Goal: Task Accomplishment & Management: Manage account settings

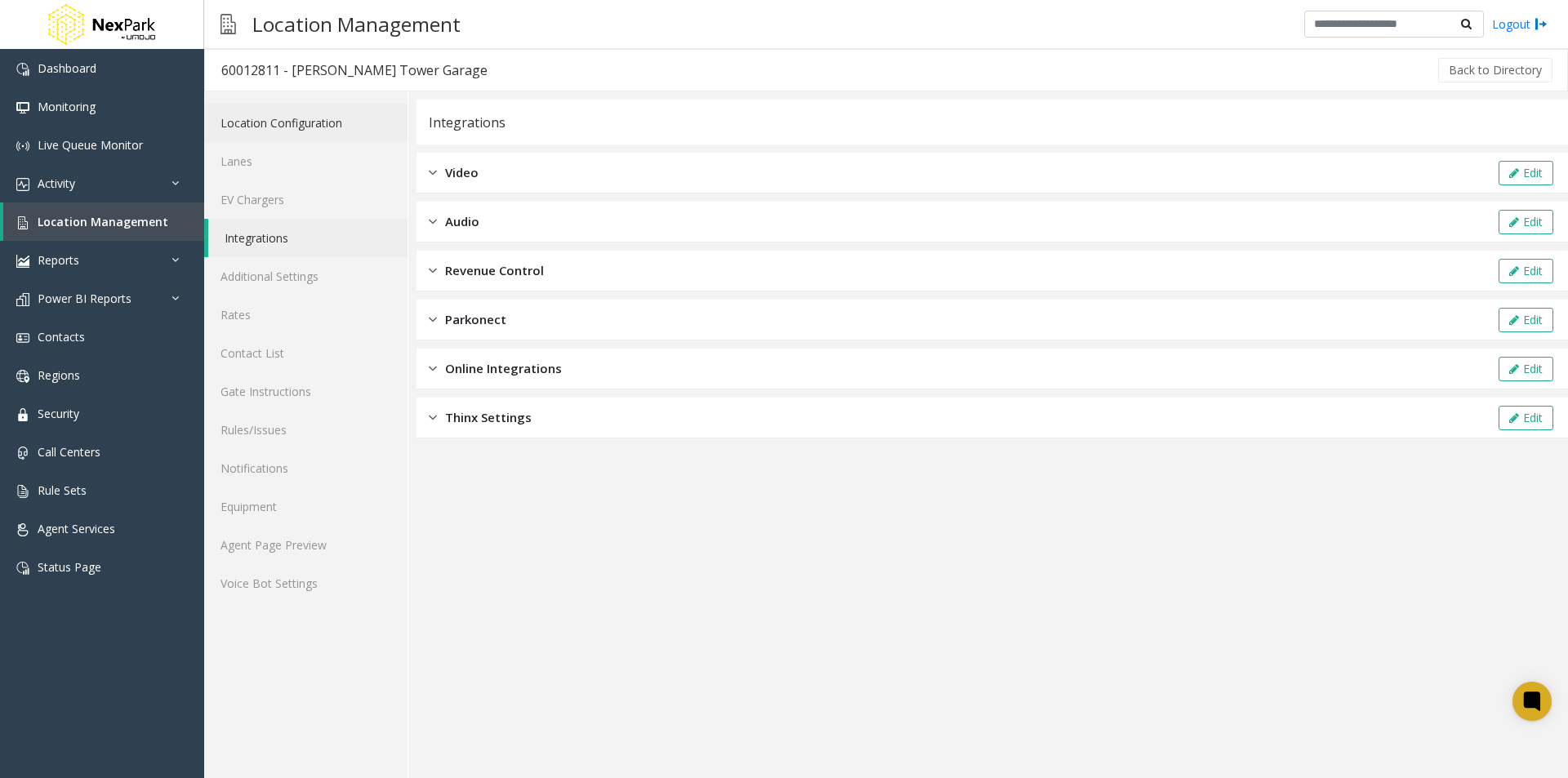
click at [295, 124] on link "Location Configuration" at bounding box center [306, 123] width 203 height 39
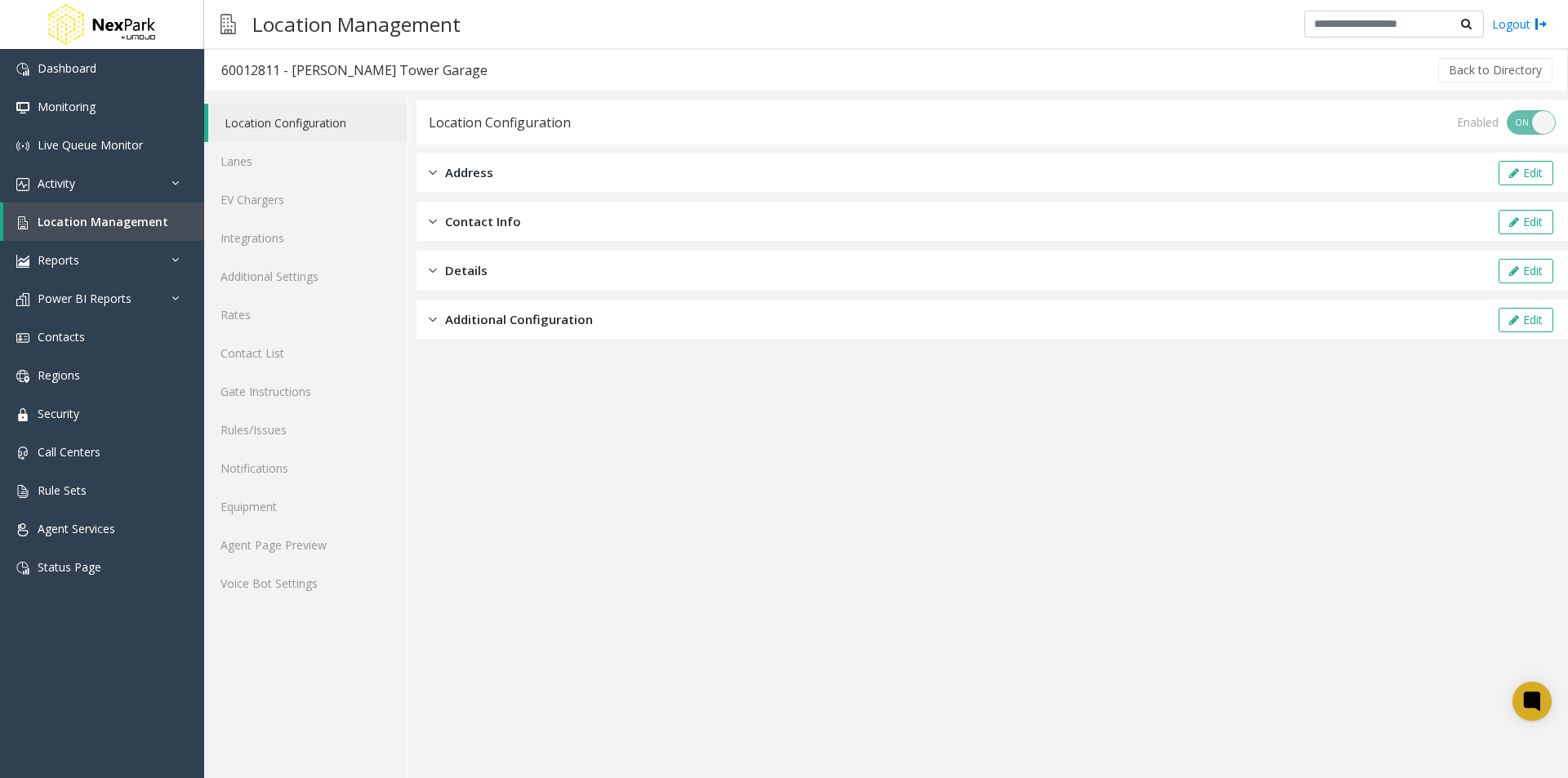
click at [467, 167] on span "Address" at bounding box center [469, 172] width 48 height 18
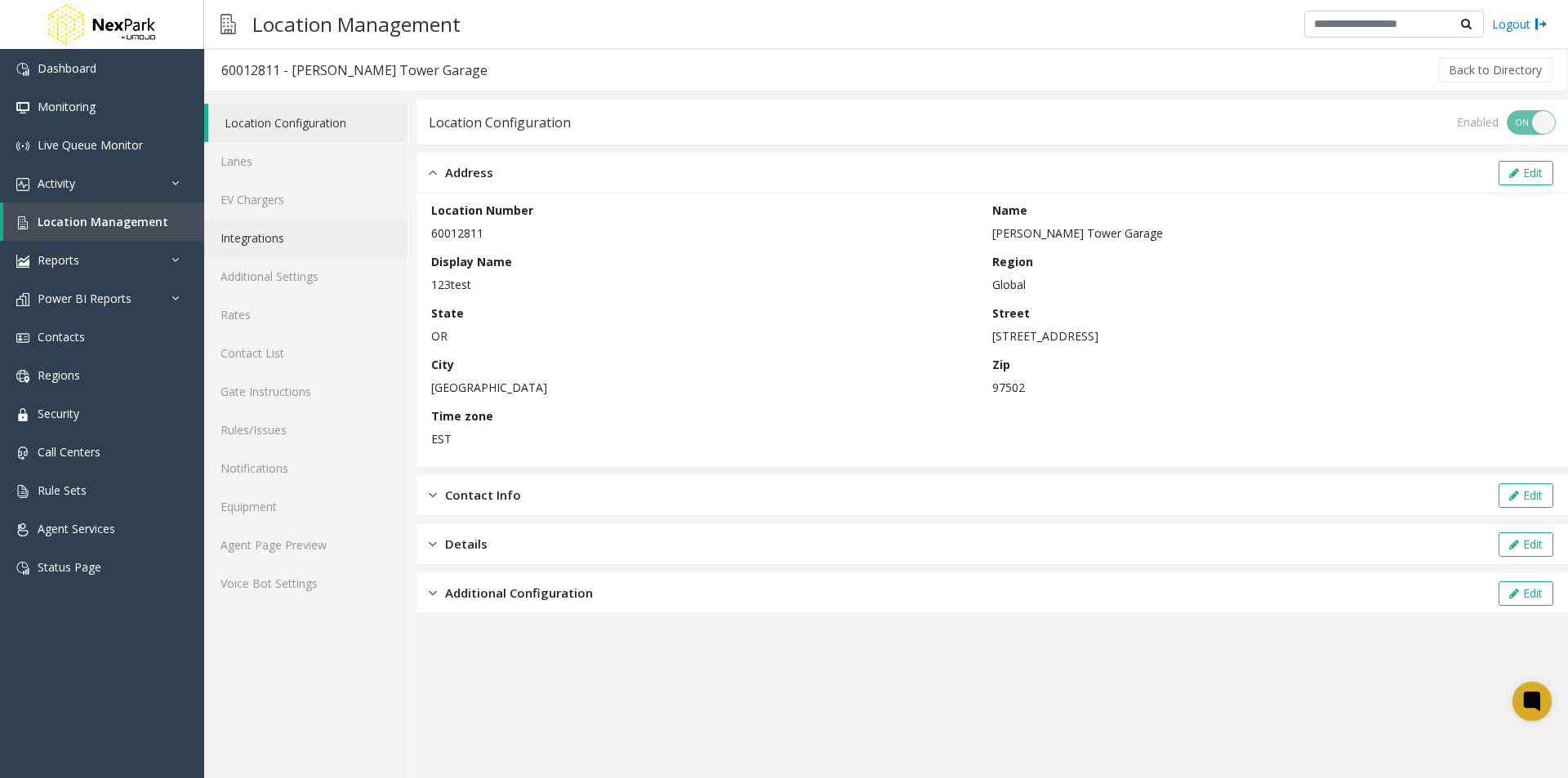
click at [277, 234] on link "Integrations" at bounding box center [306, 238] width 203 height 39
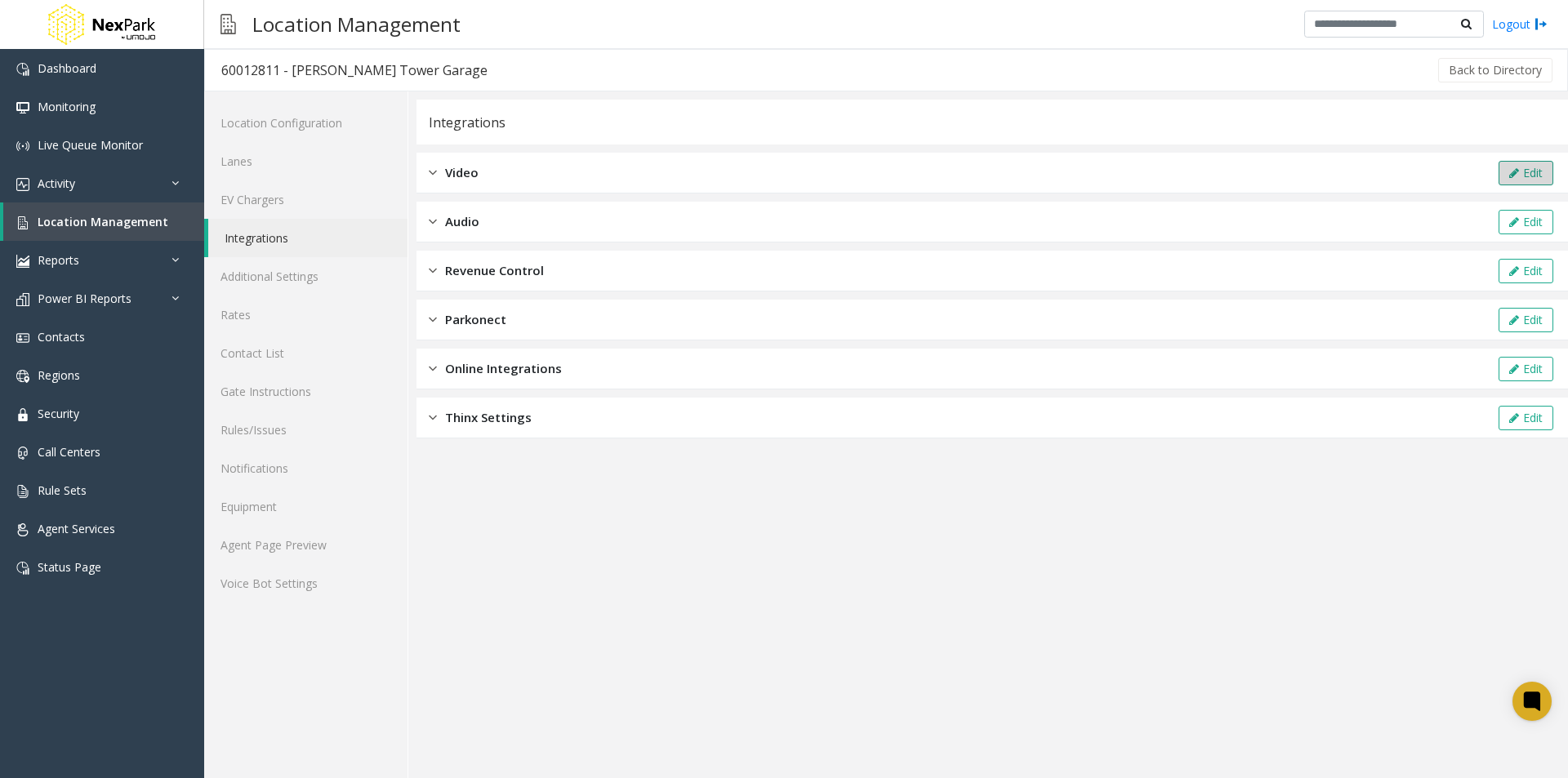
click at [1527, 171] on button "Edit" at bounding box center [1526, 173] width 54 height 25
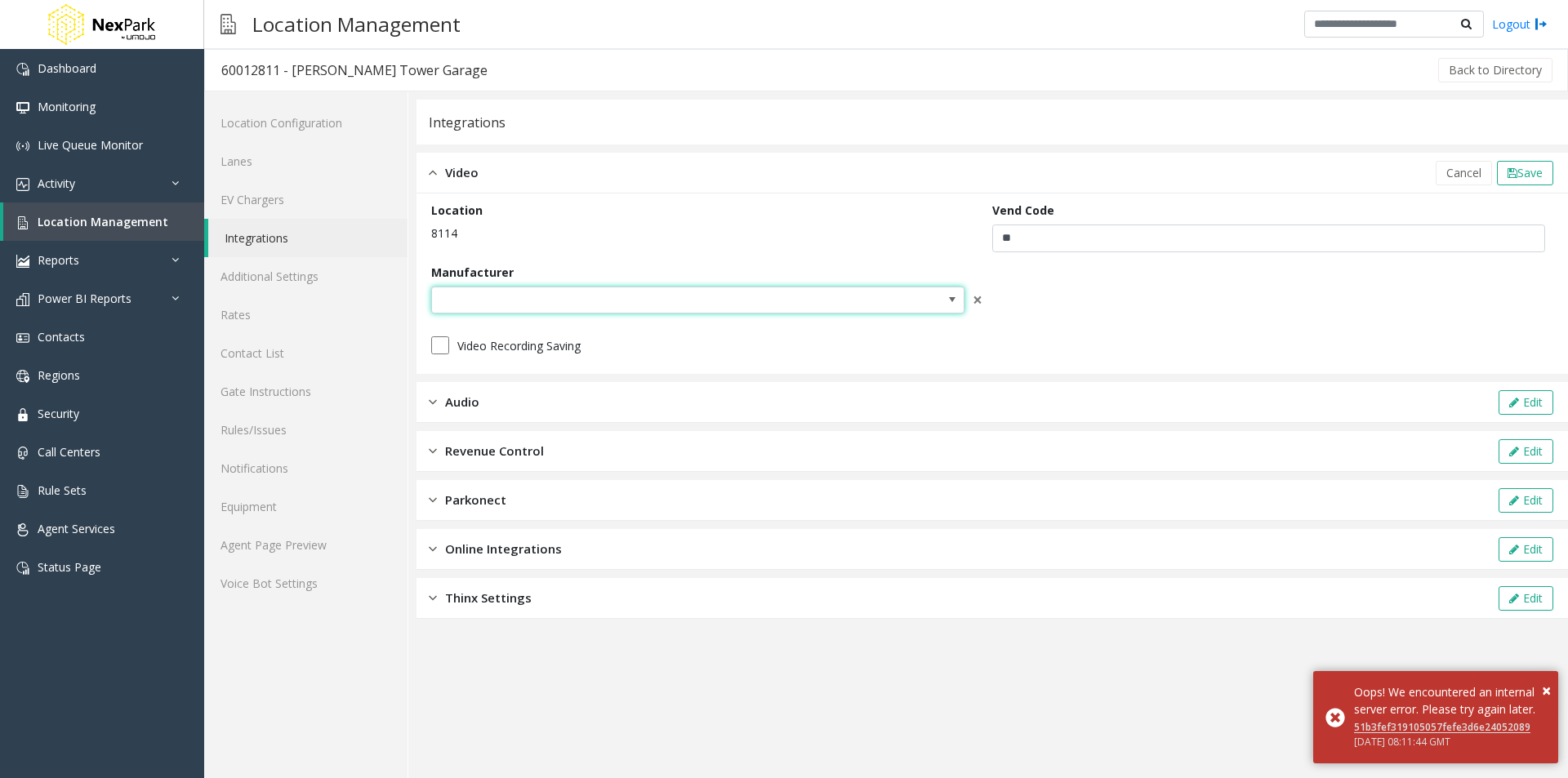
click at [954, 296] on span at bounding box center [952, 300] width 13 height 13
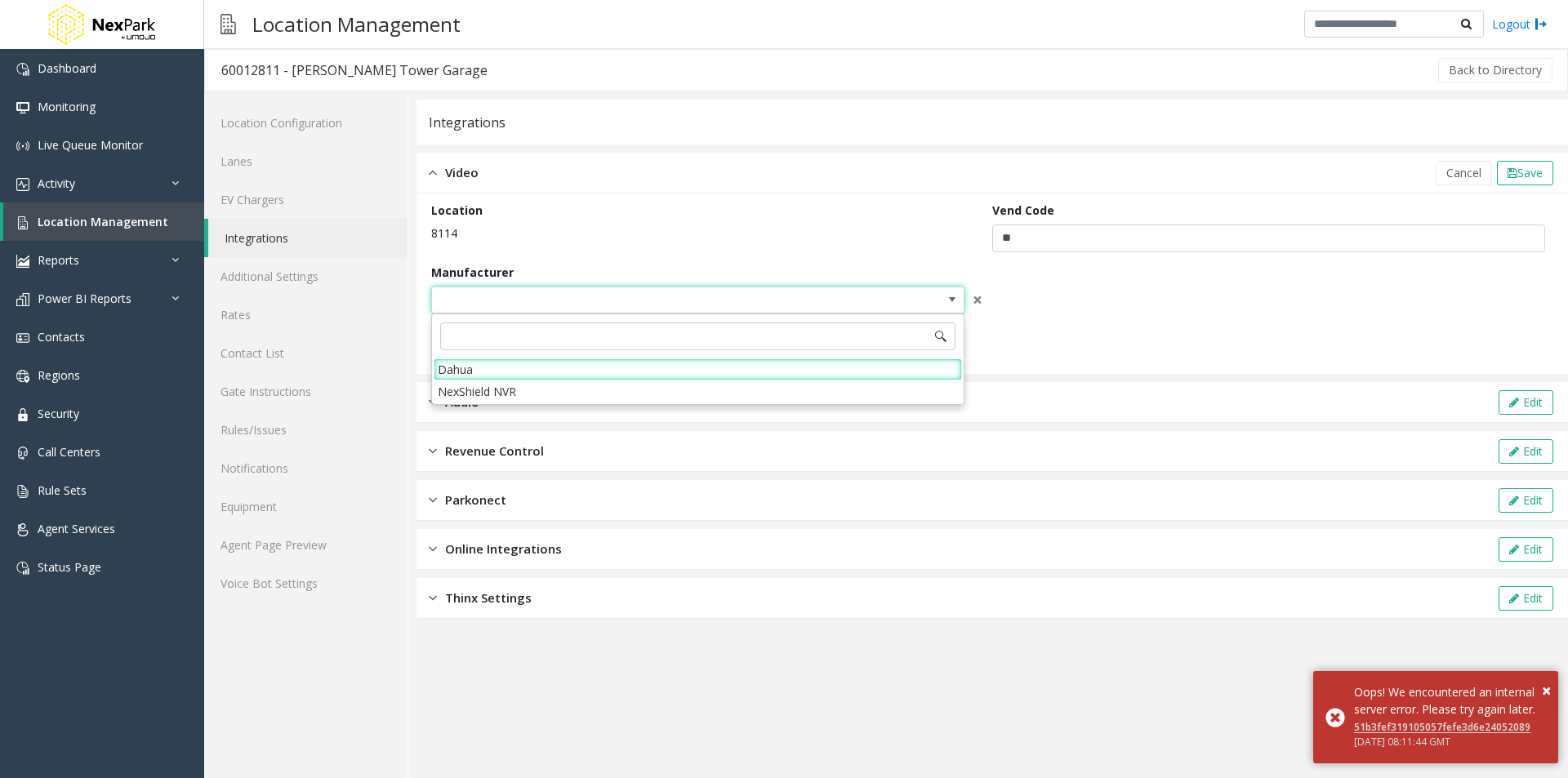
click at [954, 296] on span at bounding box center [952, 300] width 13 height 13
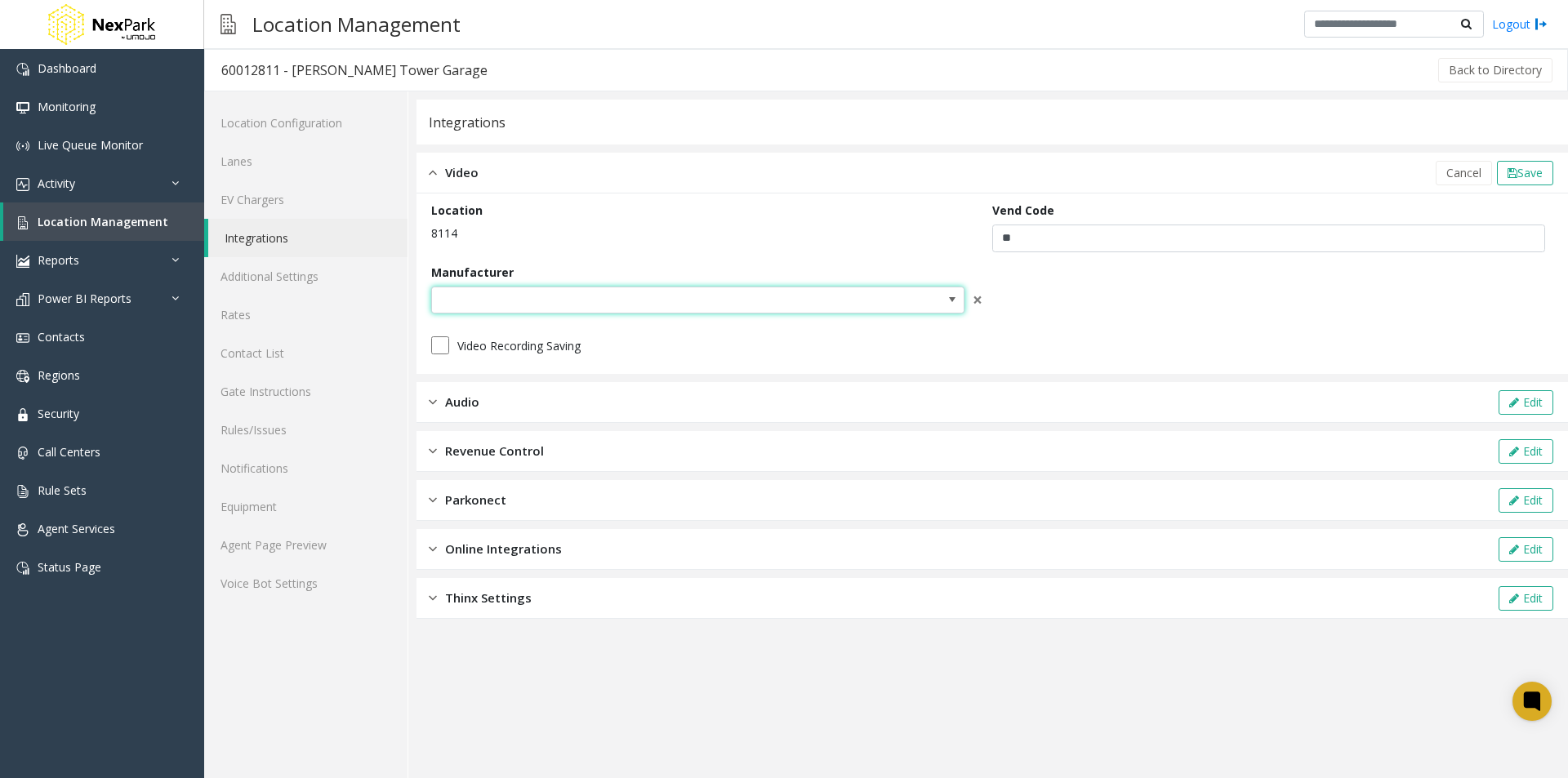
click at [950, 293] on span at bounding box center [953, 301] width 23 height 26
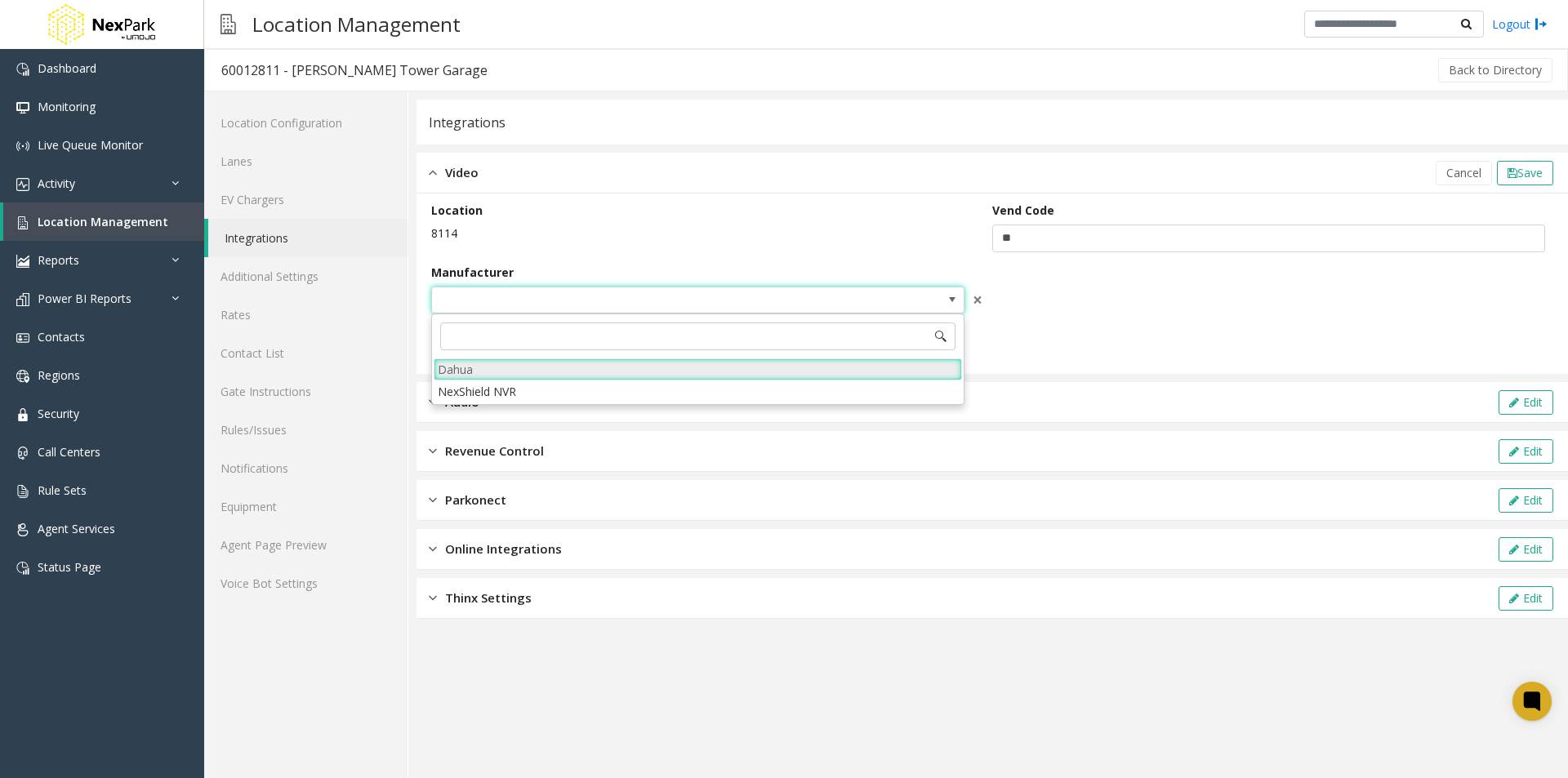
click at [578, 368] on li "Dahua" at bounding box center [698, 369] width 529 height 22
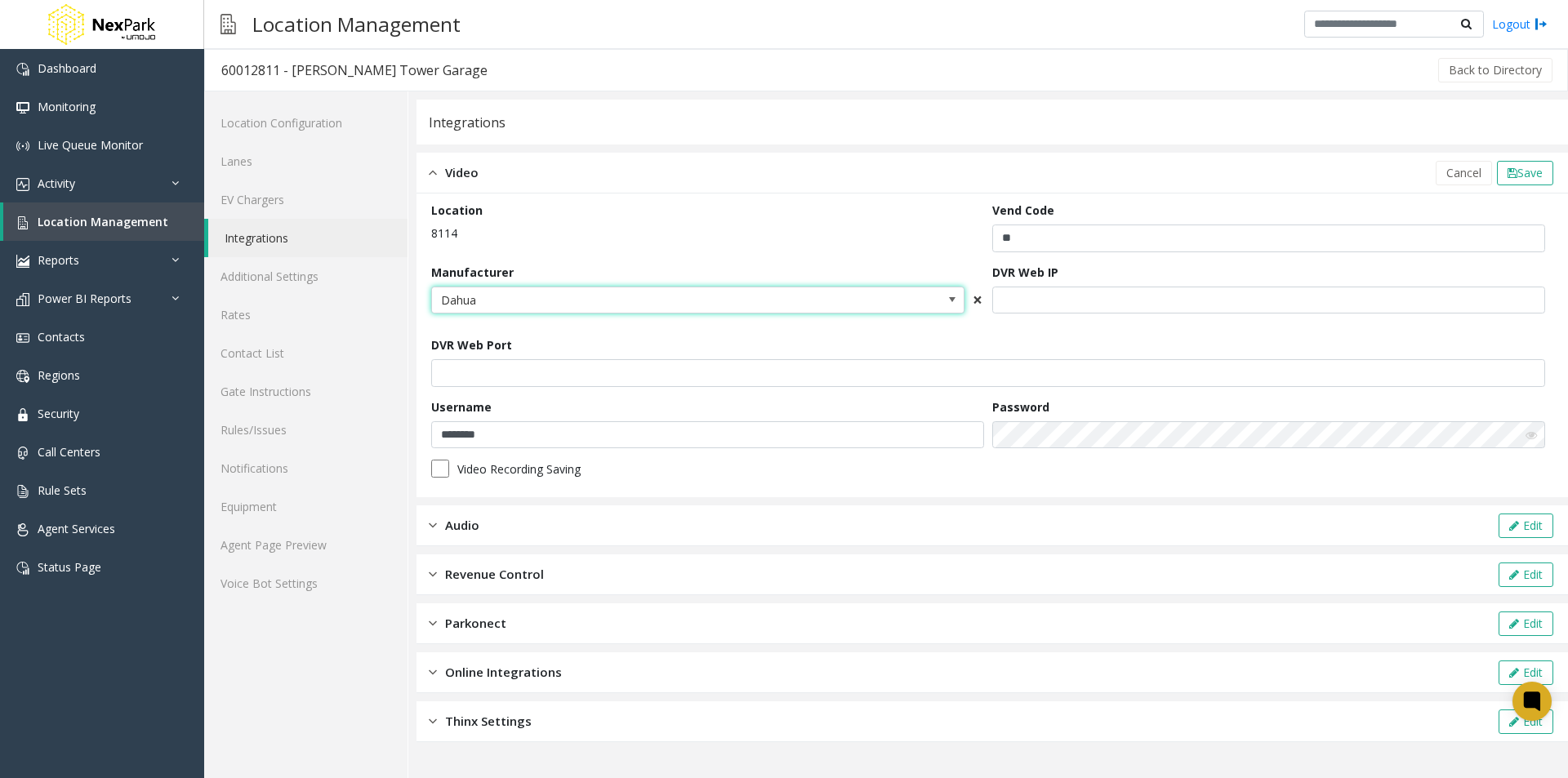
click at [979, 298] on span "×" at bounding box center [977, 300] width 10 height 23
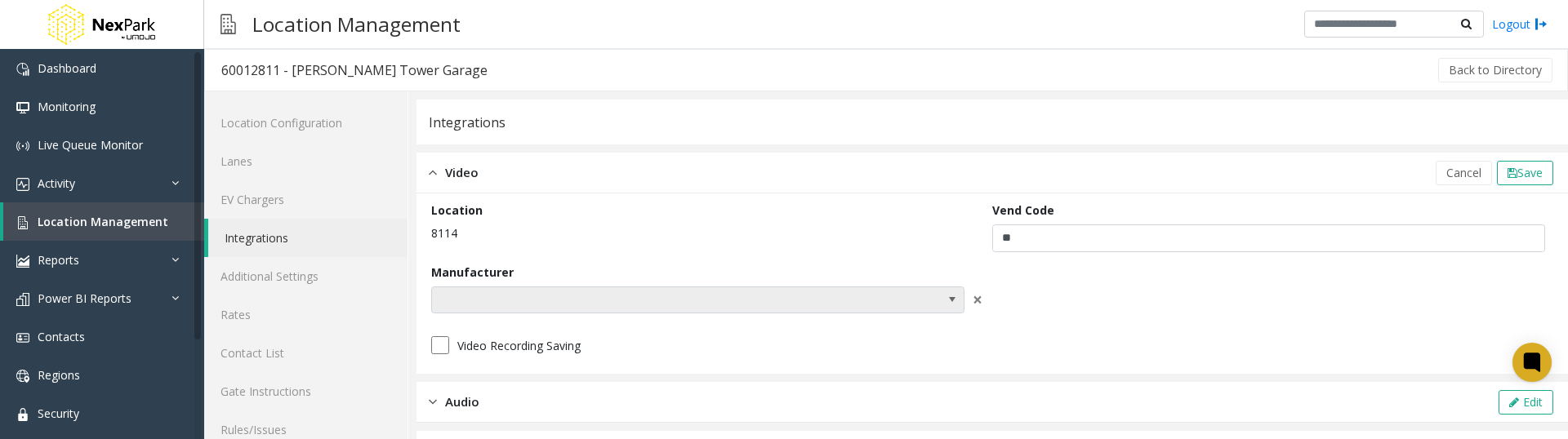
click at [521, 307] on span at bounding box center [644, 301] width 425 height 26
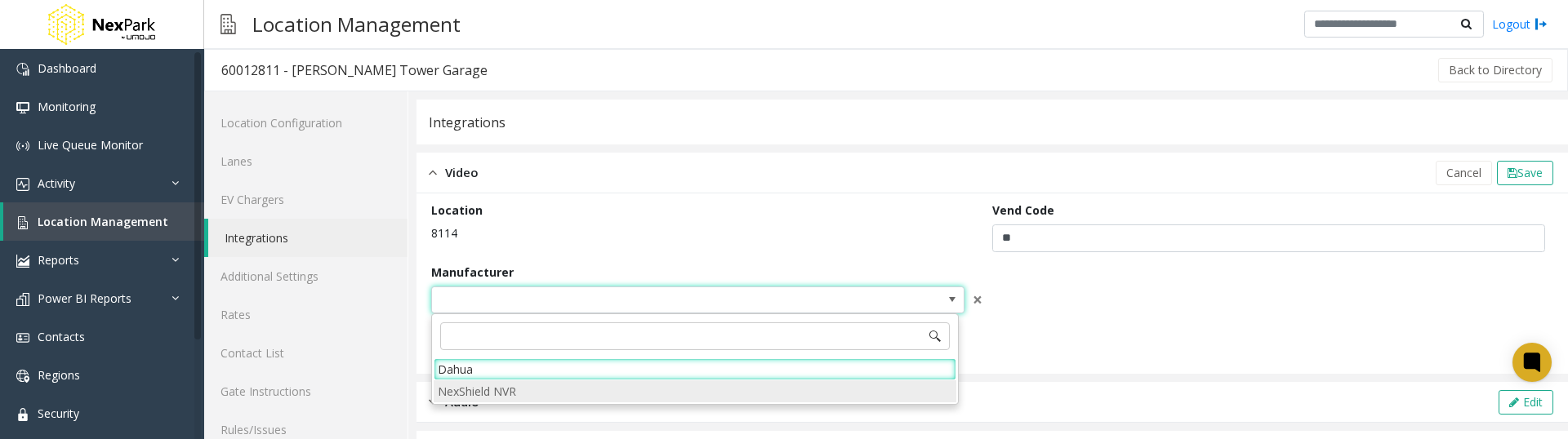
click at [505, 394] on NVR "NexShield NVR" at bounding box center [695, 391] width 522 height 22
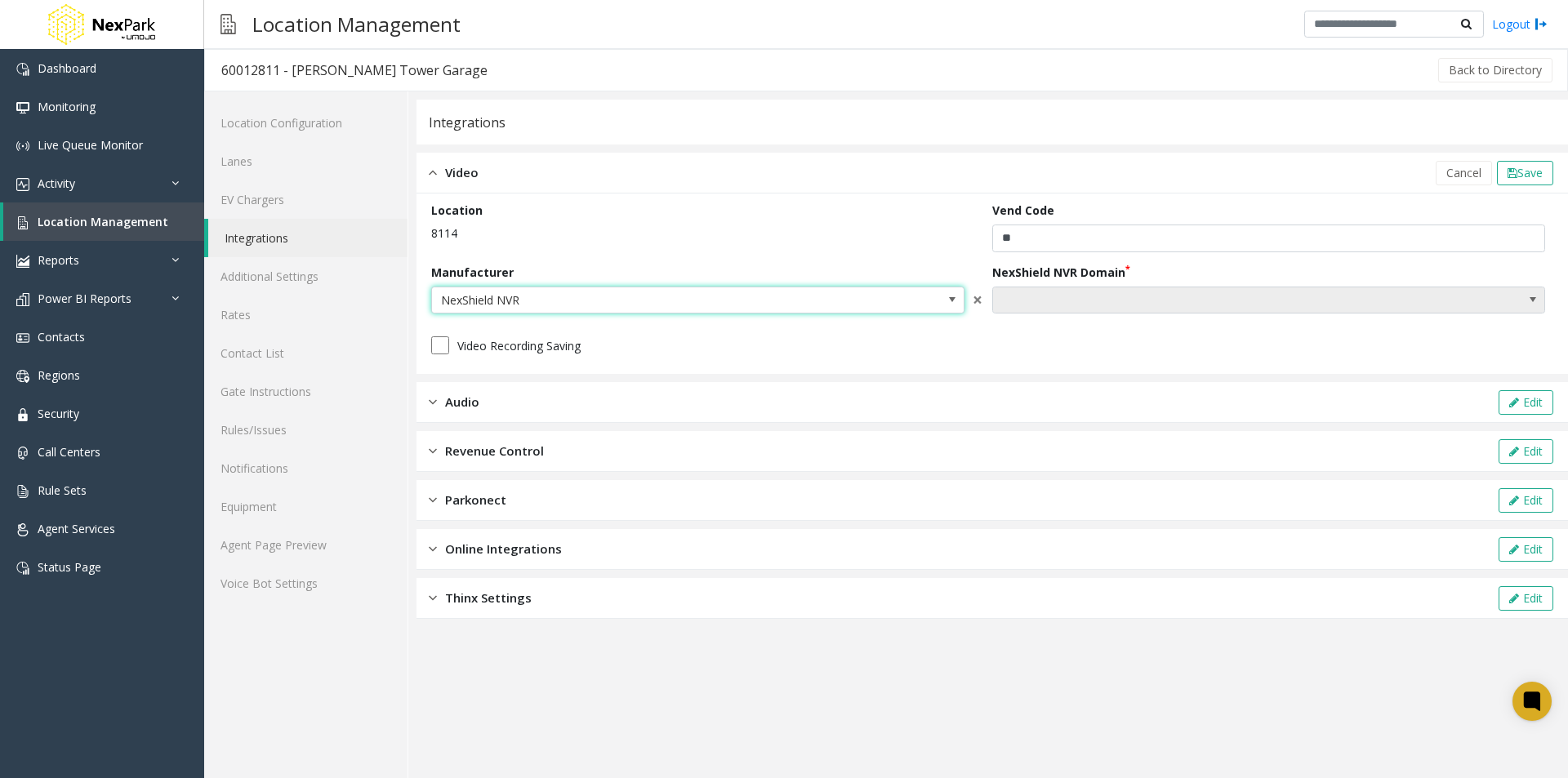
click at [1066, 304] on span "NO DATA FOUND" at bounding box center [1213, 301] width 441 height 26
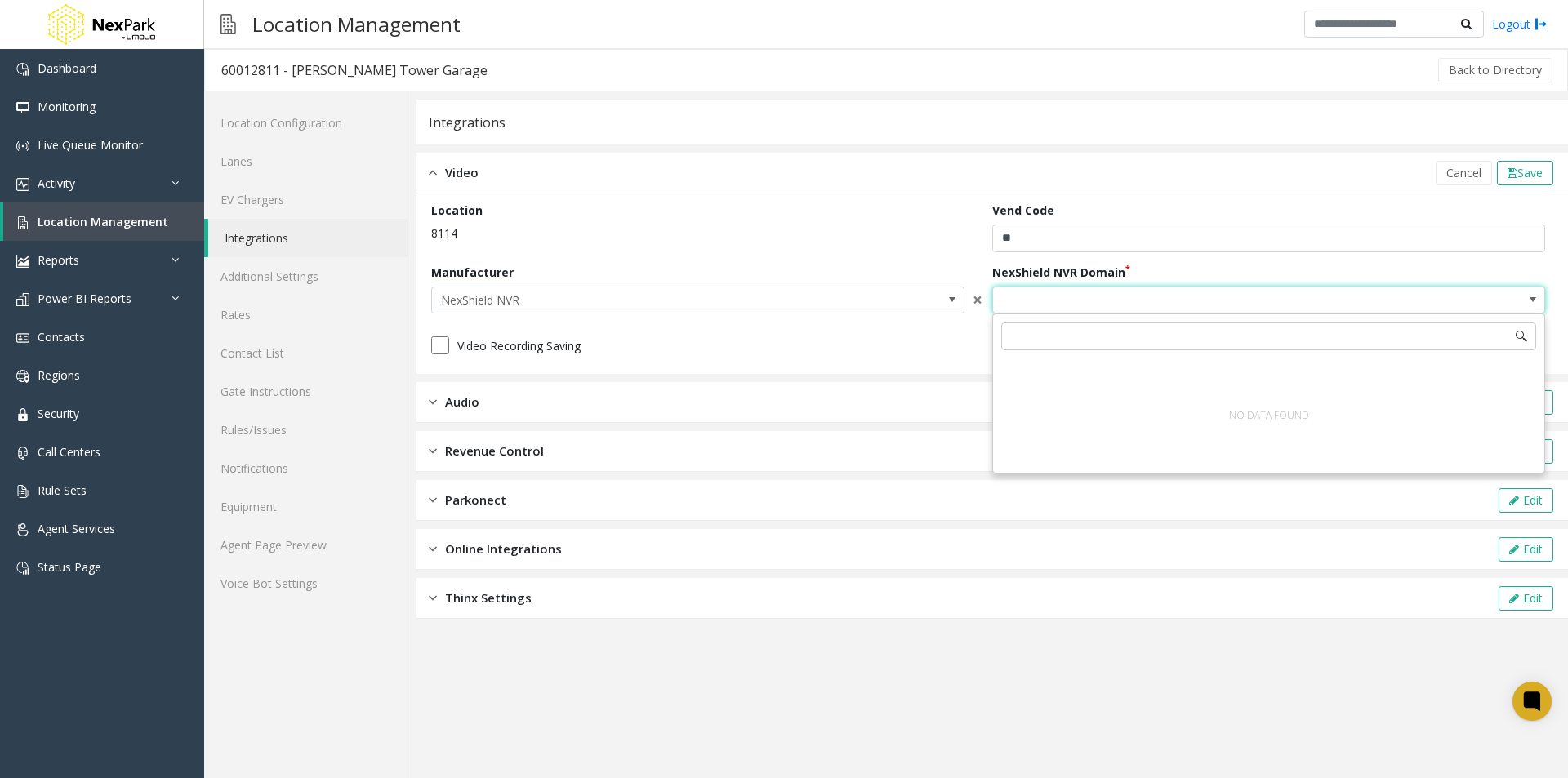
click at [1066, 304] on span "NO DATA FOUND" at bounding box center [1213, 301] width 441 height 26
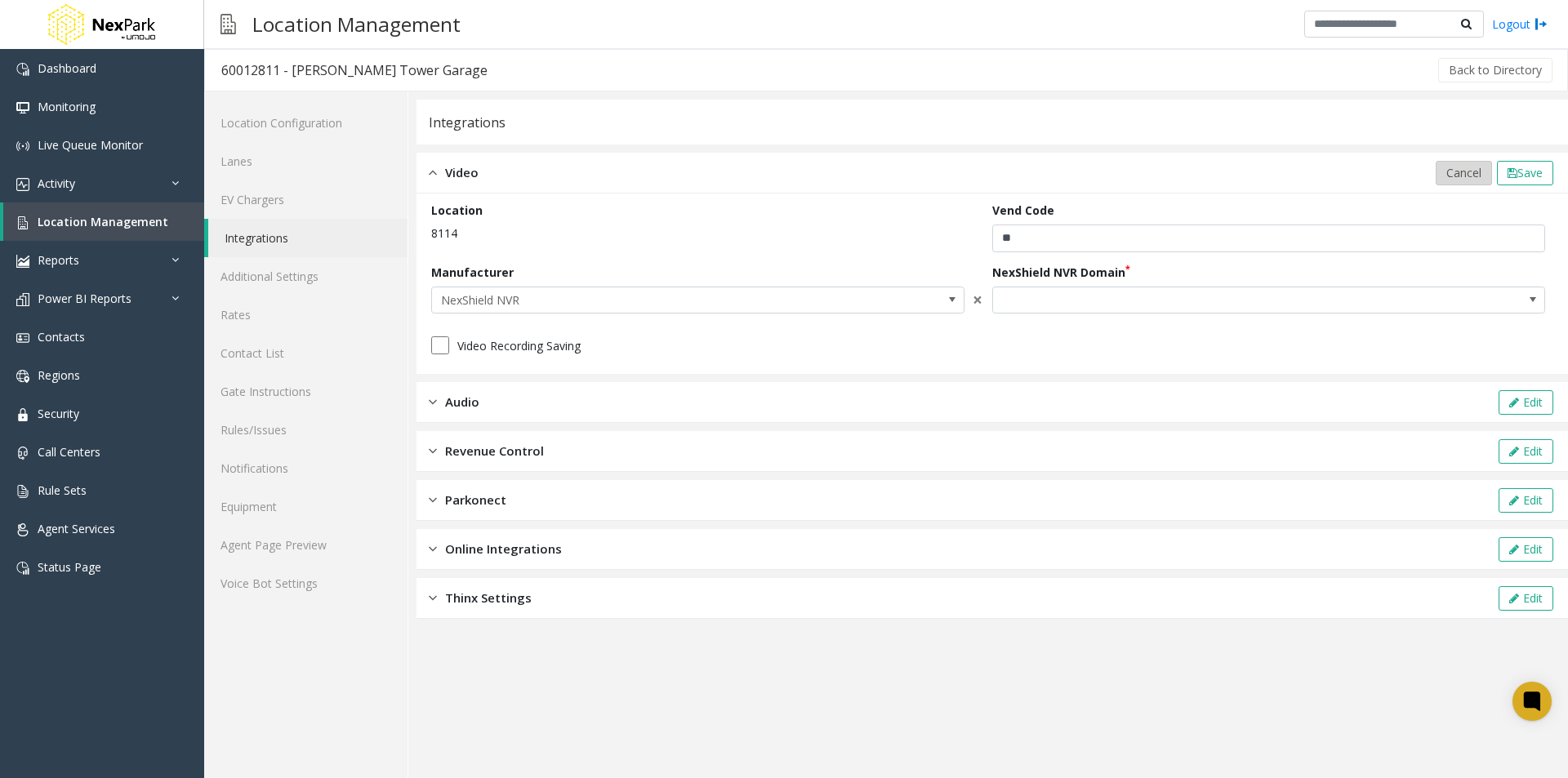
click at [1446, 165] on span "Cancel" at bounding box center [1464, 173] width 35 height 16
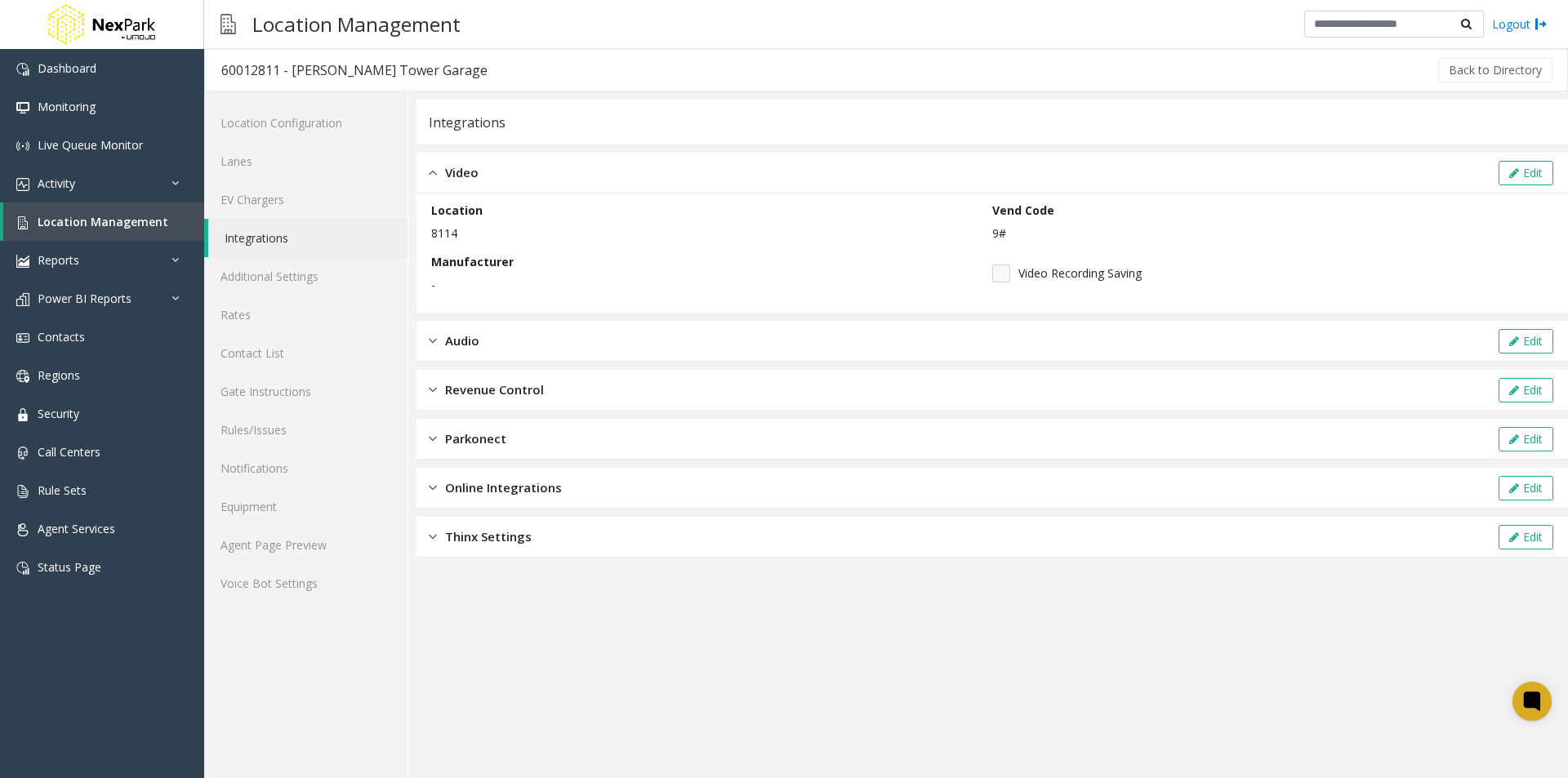
click at [514, 485] on span "Online Integrations" at bounding box center [503, 487] width 117 height 18
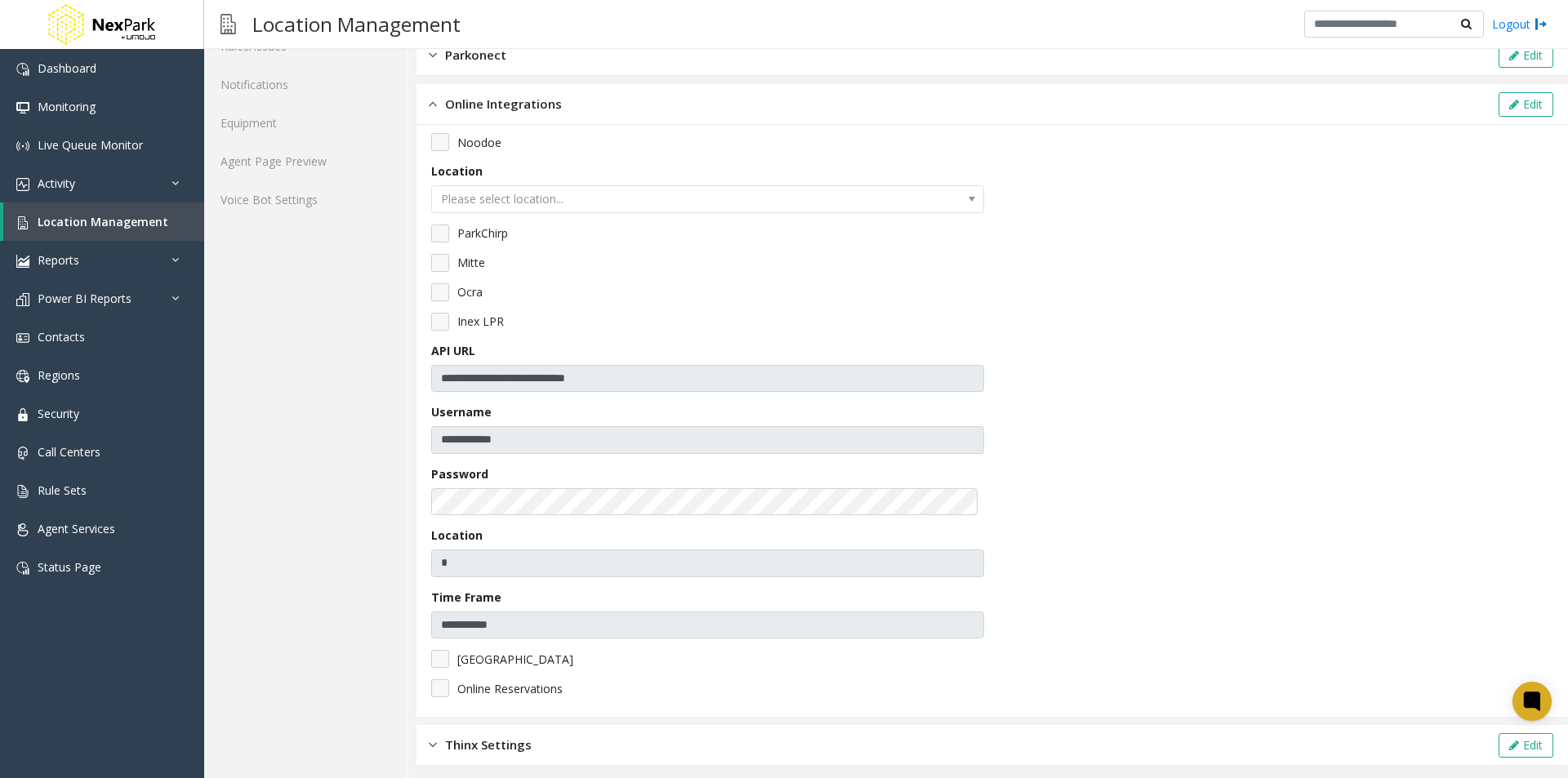
scroll to position [392, 0]
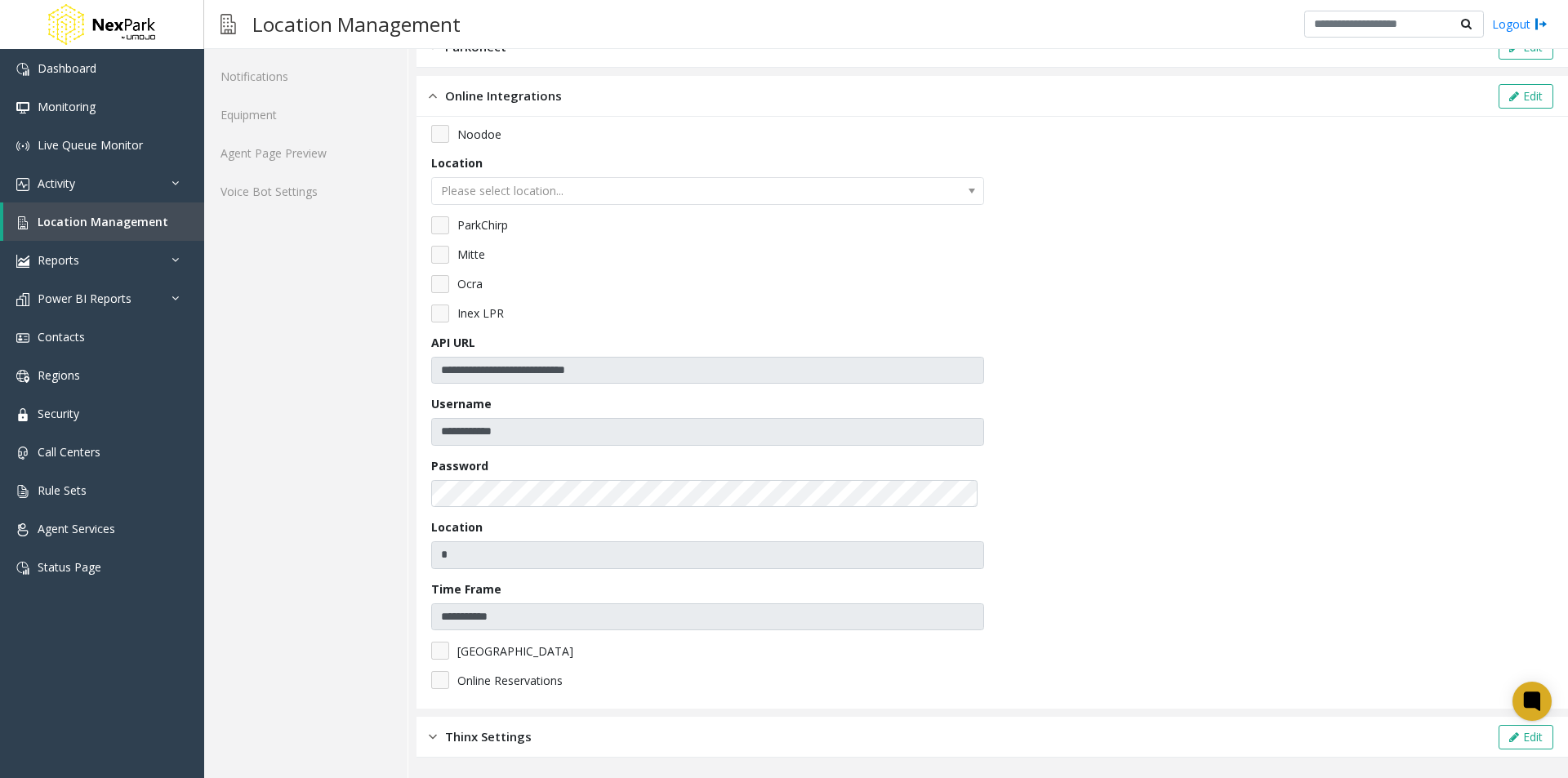
click at [498, 730] on span "Thinx Settings" at bounding box center [488, 736] width 87 height 18
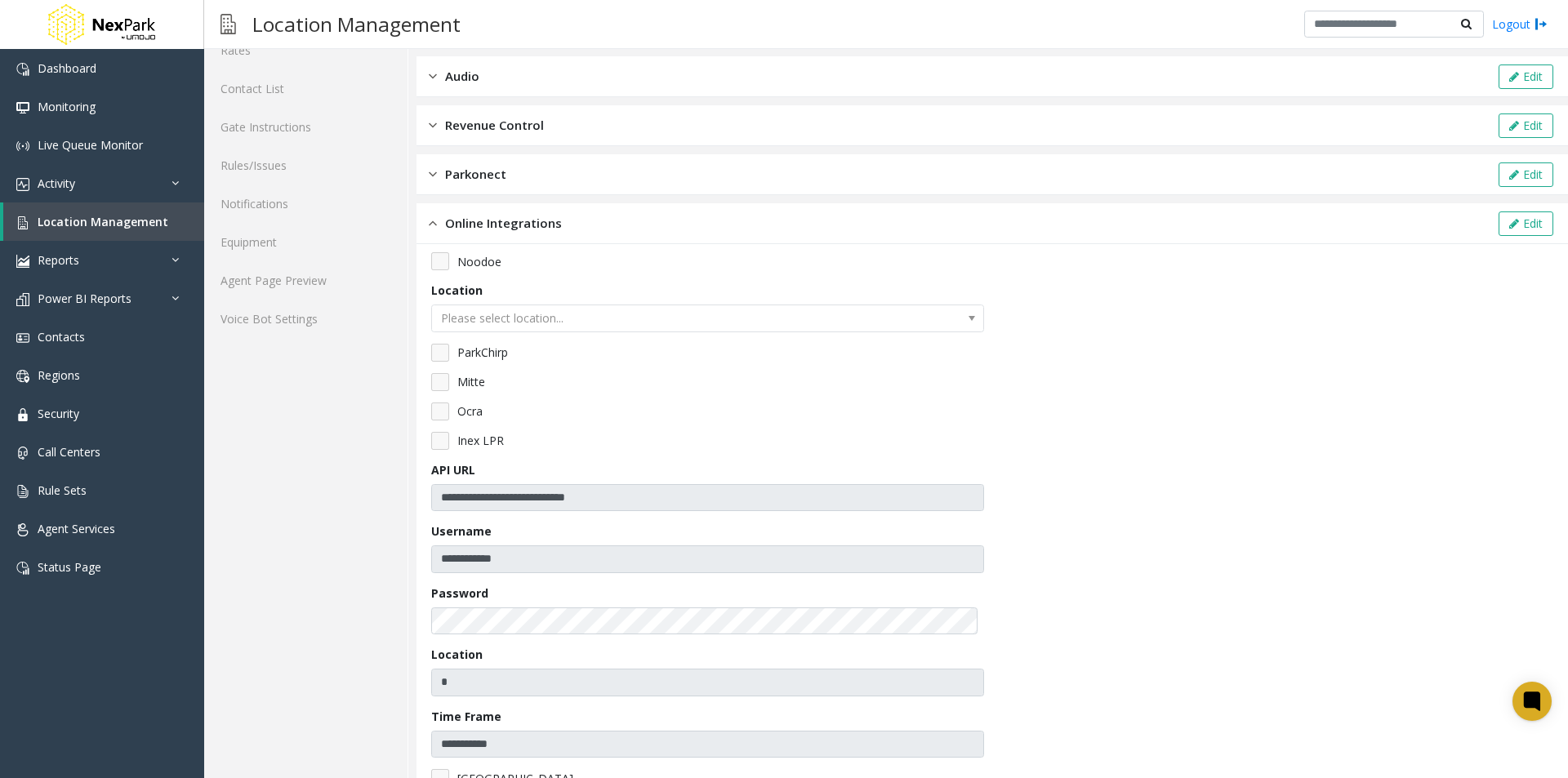
scroll to position [116, 0]
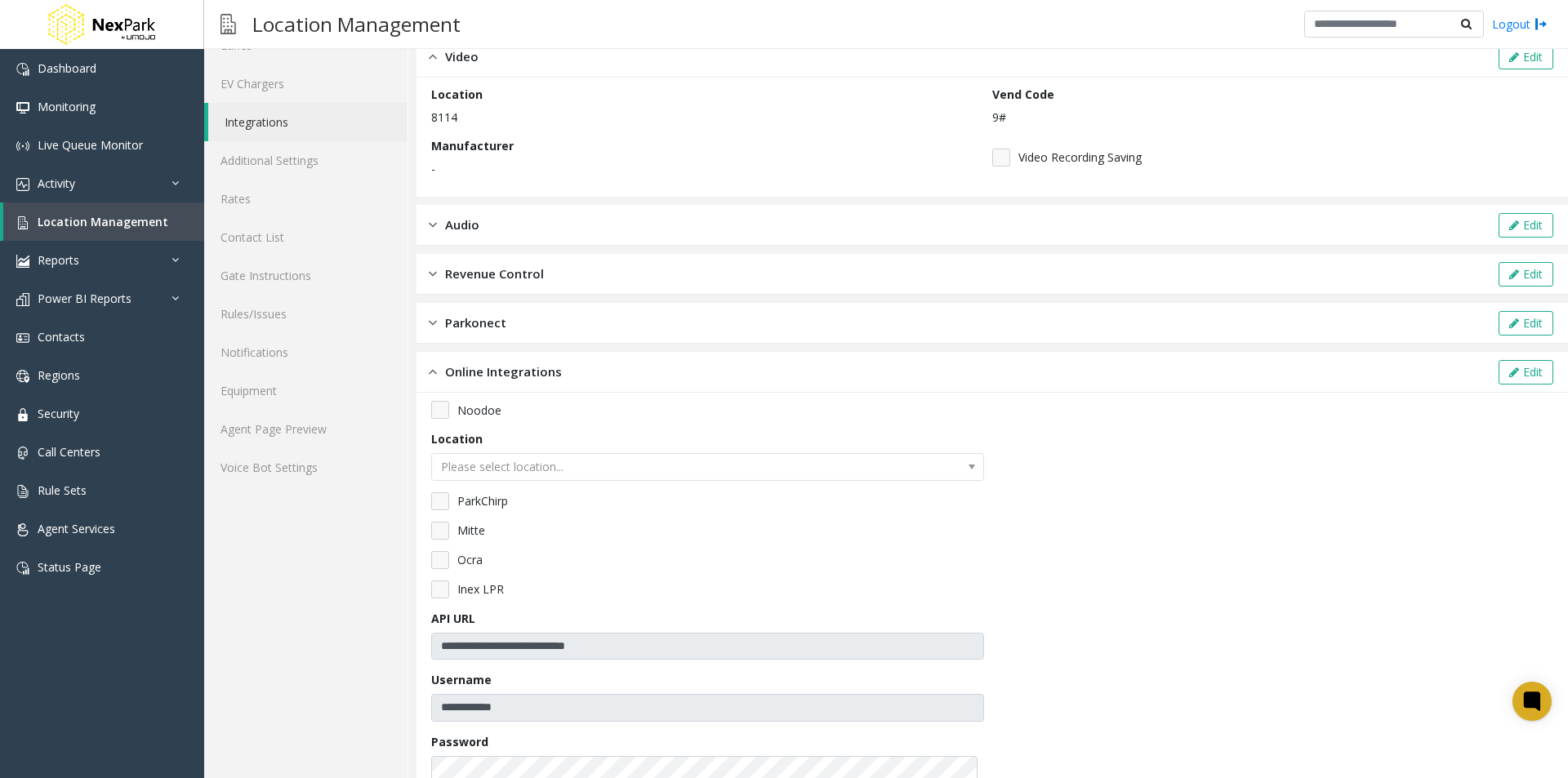
click at [502, 327] on span "Parkonect" at bounding box center [476, 322] width 61 height 18
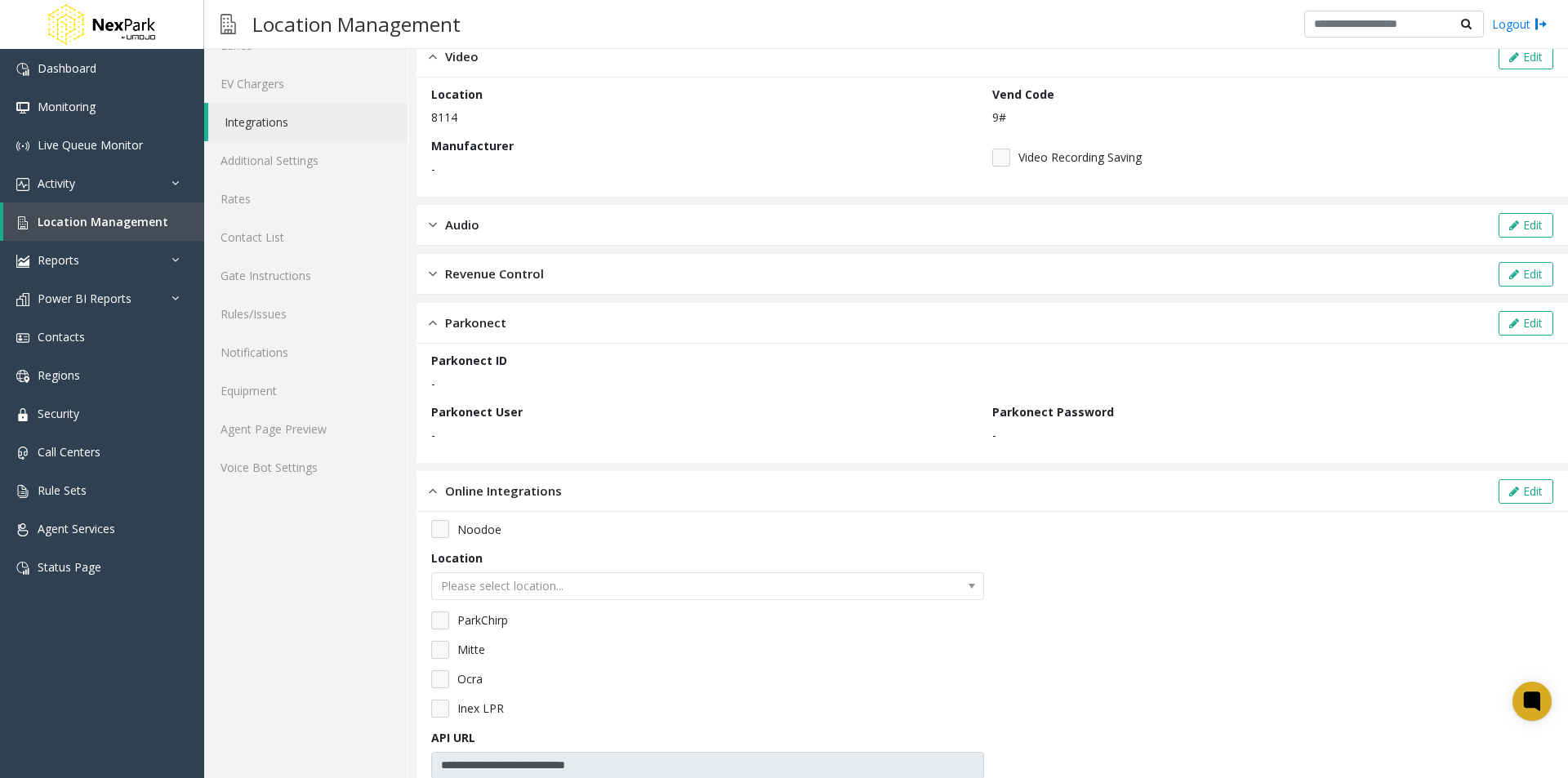
click at [504, 269] on span "Revenue Control" at bounding box center [494, 273] width 99 height 18
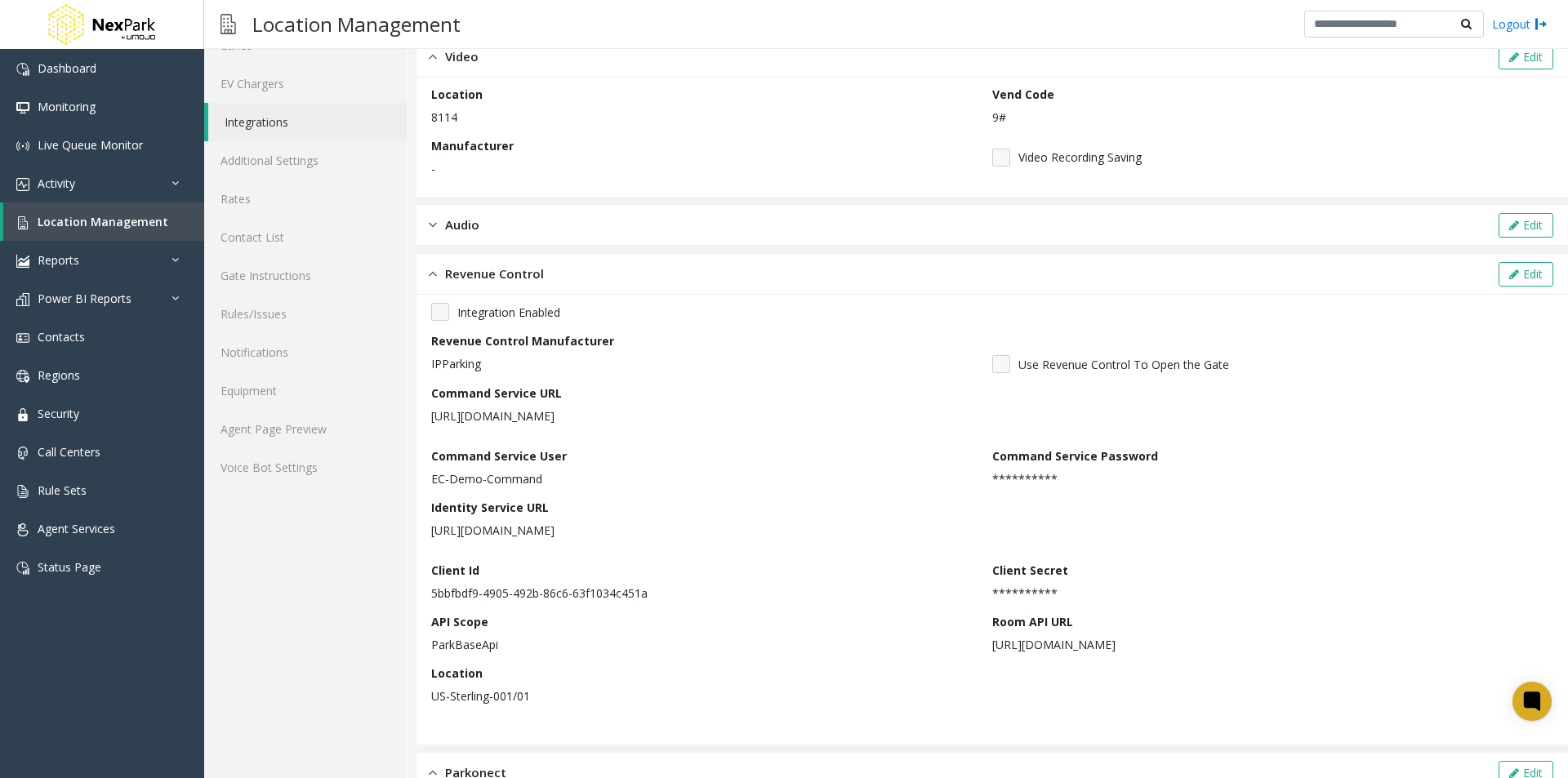
click at [502, 265] on span "Revenue Control" at bounding box center [494, 273] width 99 height 18
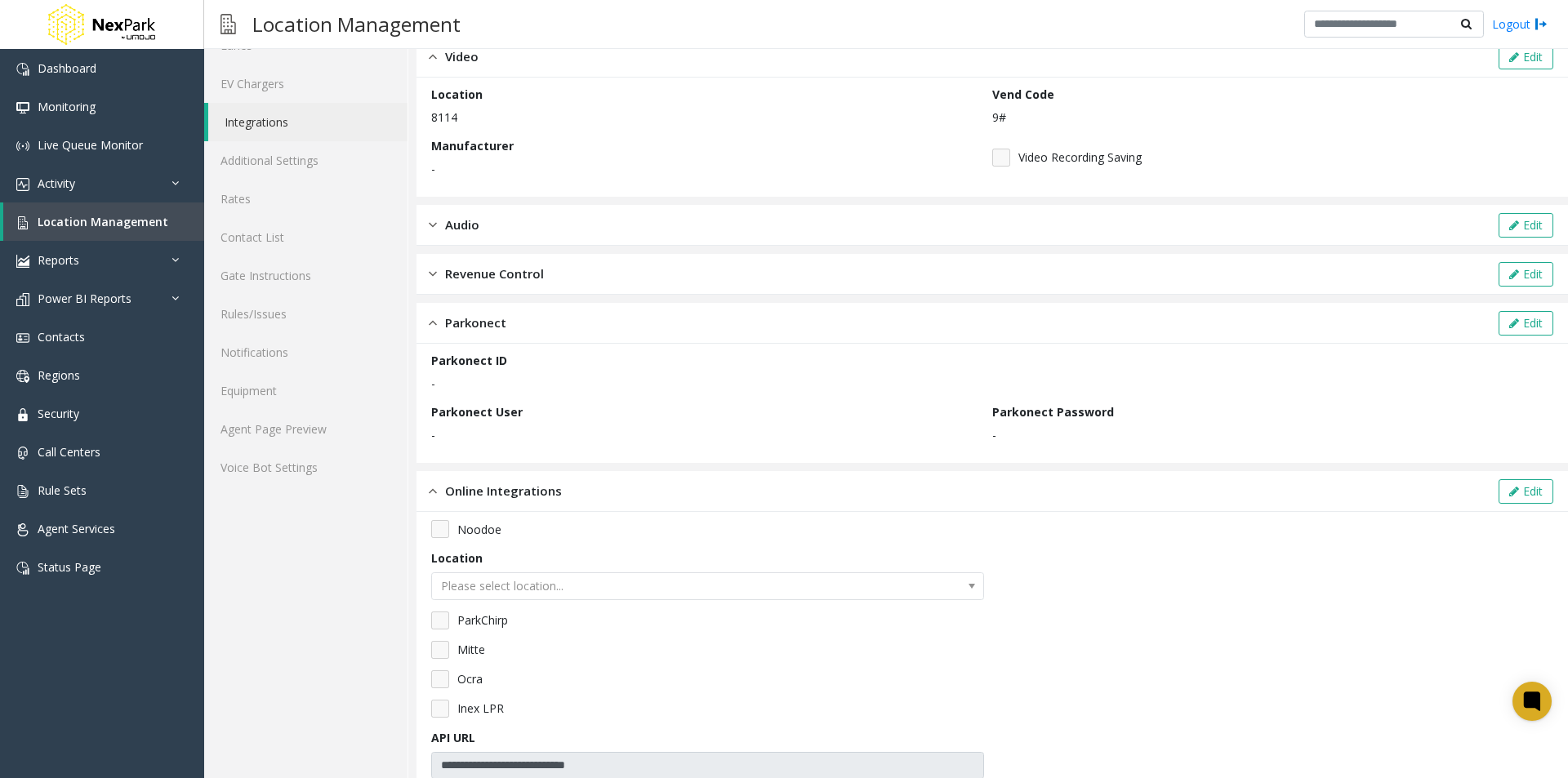
click at [479, 228] on span "Audio" at bounding box center [462, 224] width 34 height 18
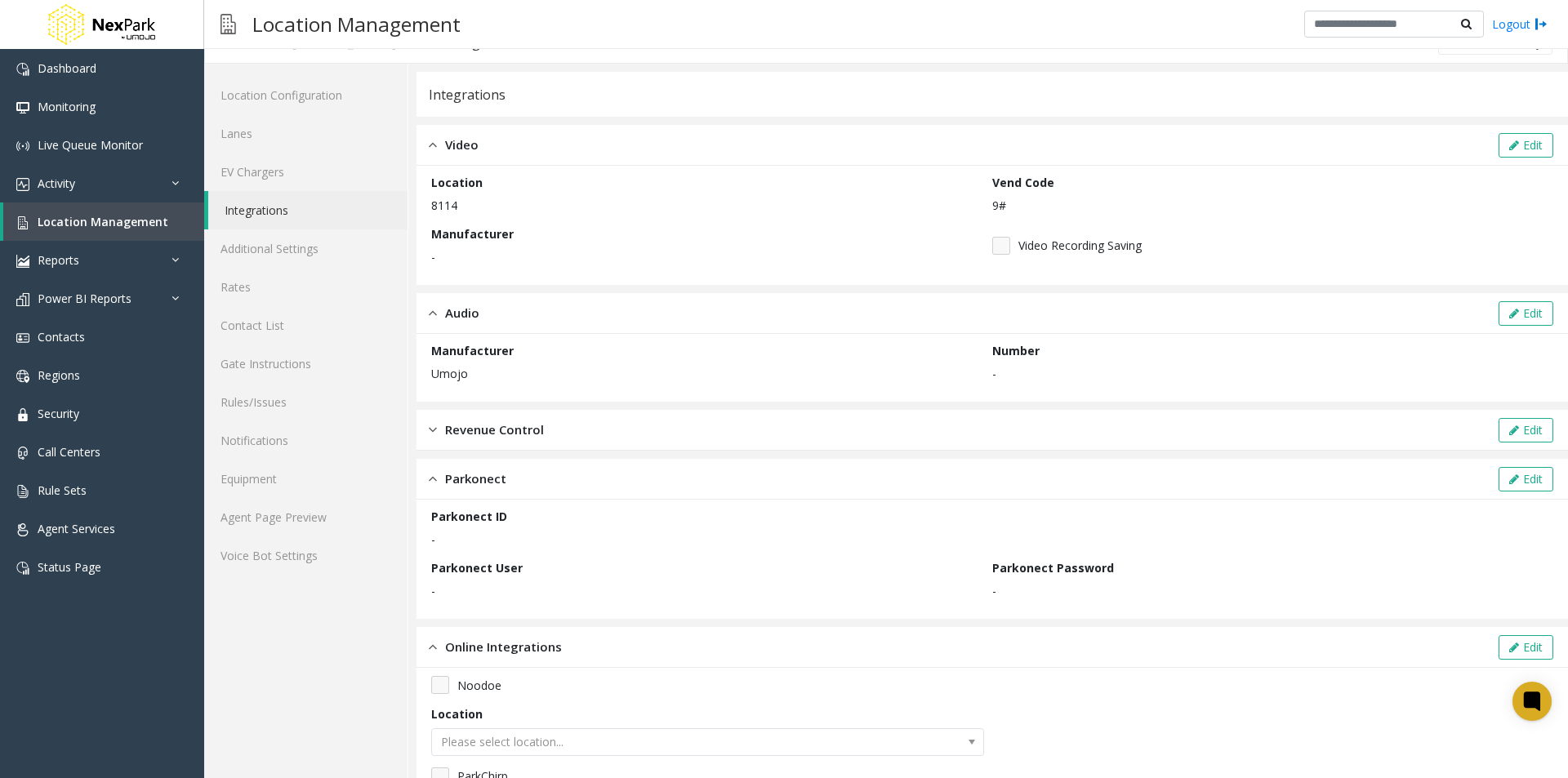
scroll to position [81, 0]
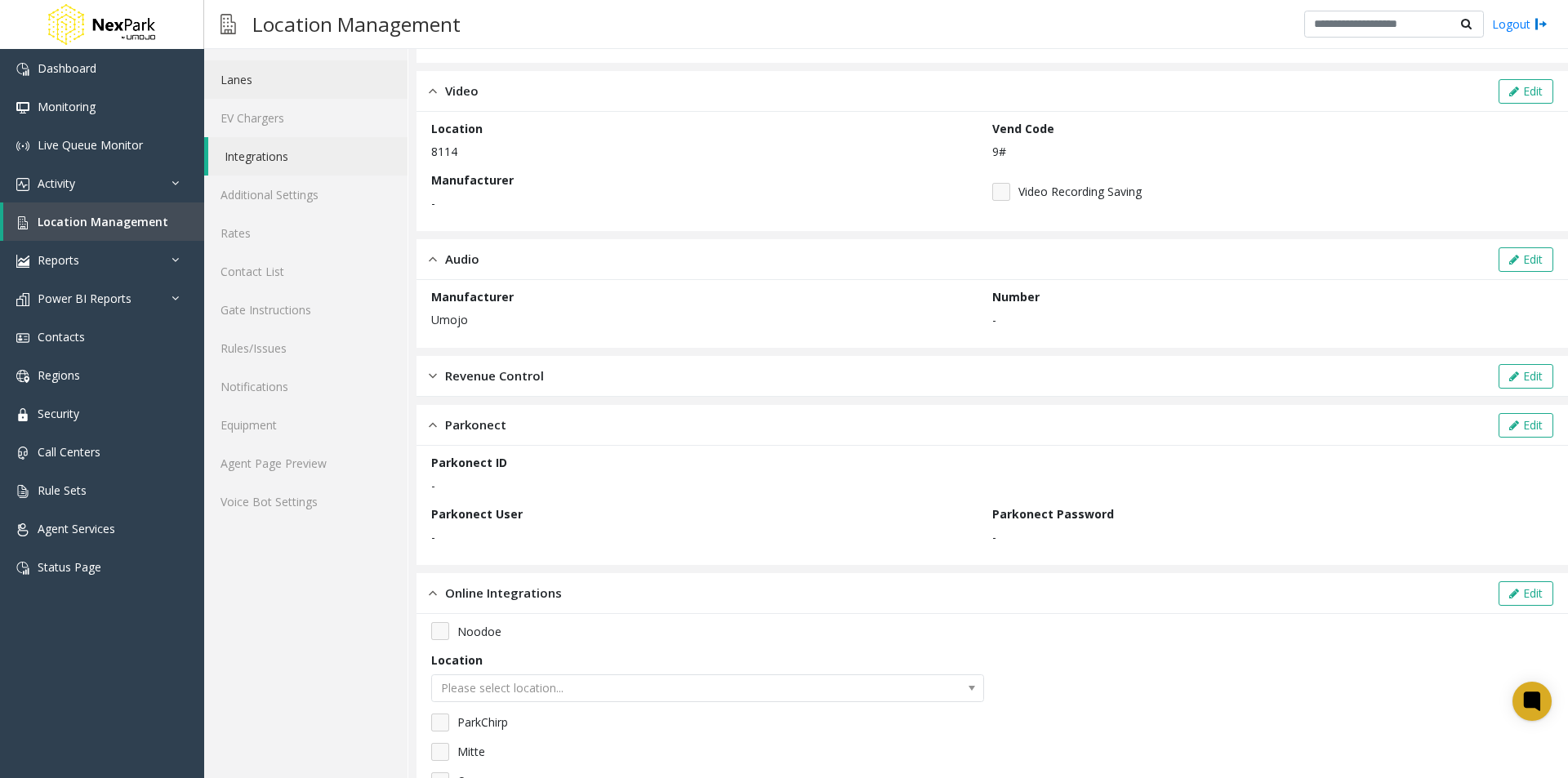
click at [248, 81] on link "Lanes" at bounding box center [306, 80] width 203 height 39
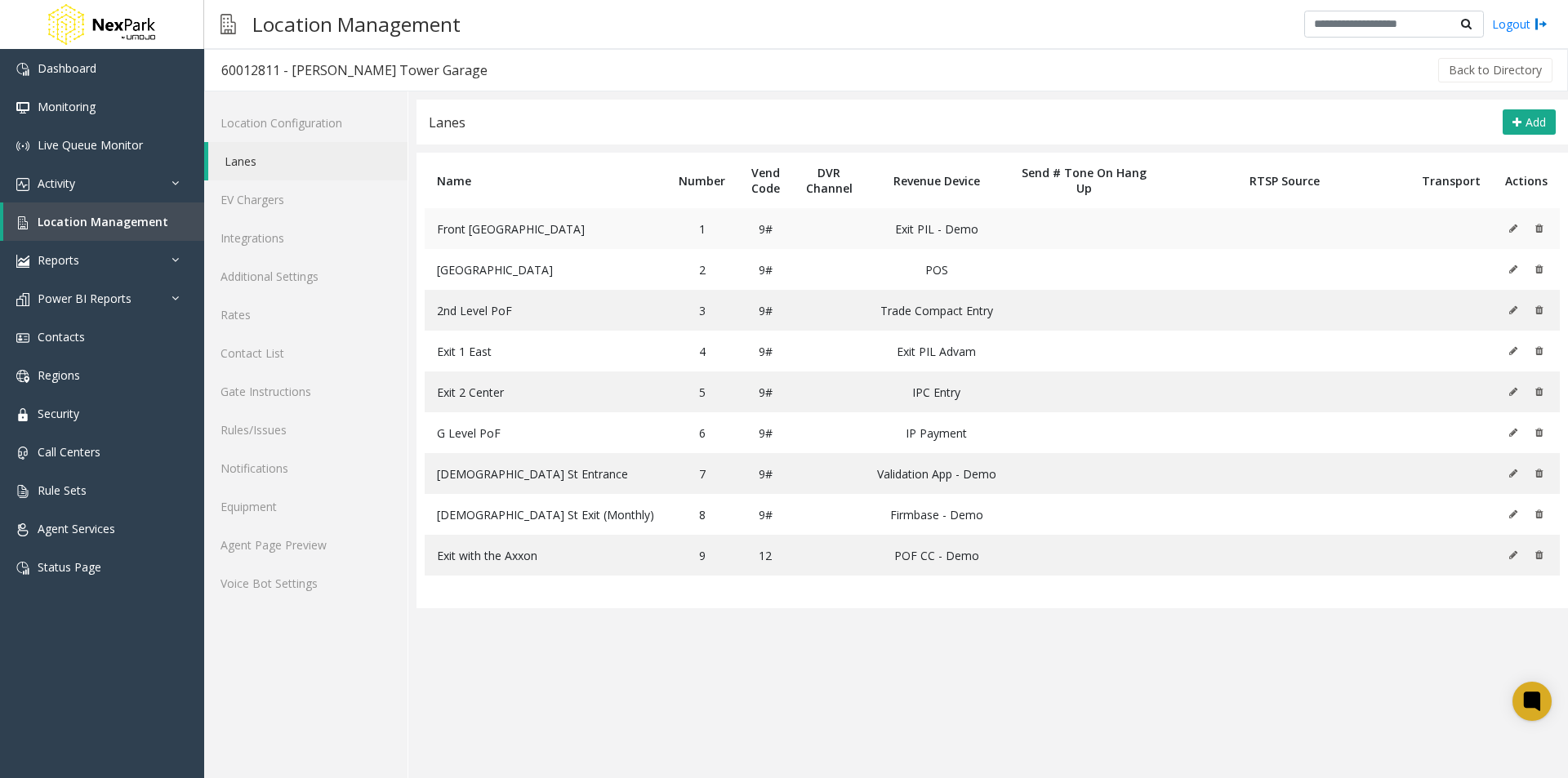
click at [491, 230] on span "Front [GEOGRAPHIC_DATA]" at bounding box center [511, 230] width 148 height 16
click at [1519, 226] on button at bounding box center [1517, 229] width 18 height 25
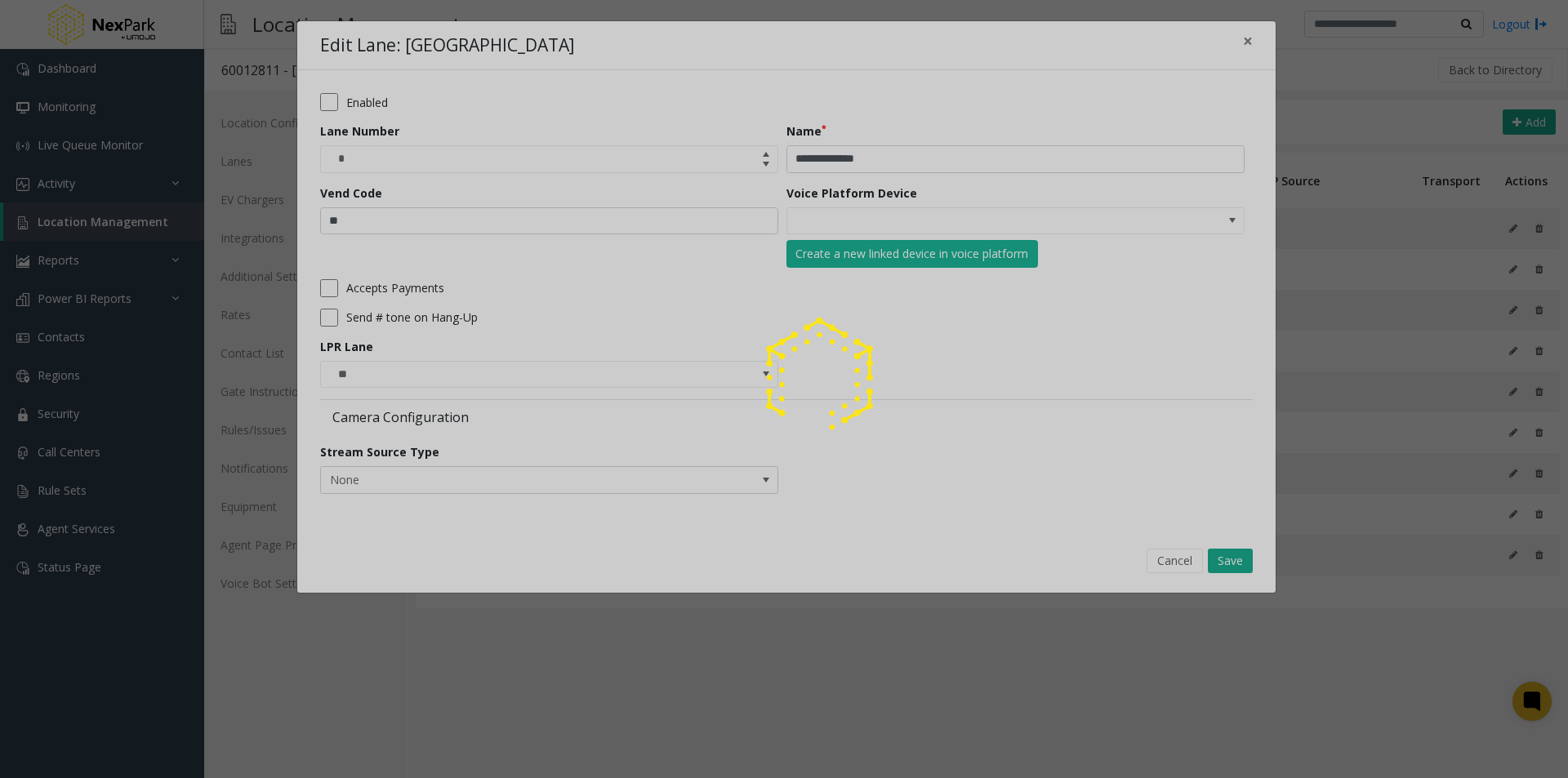
type input "****"
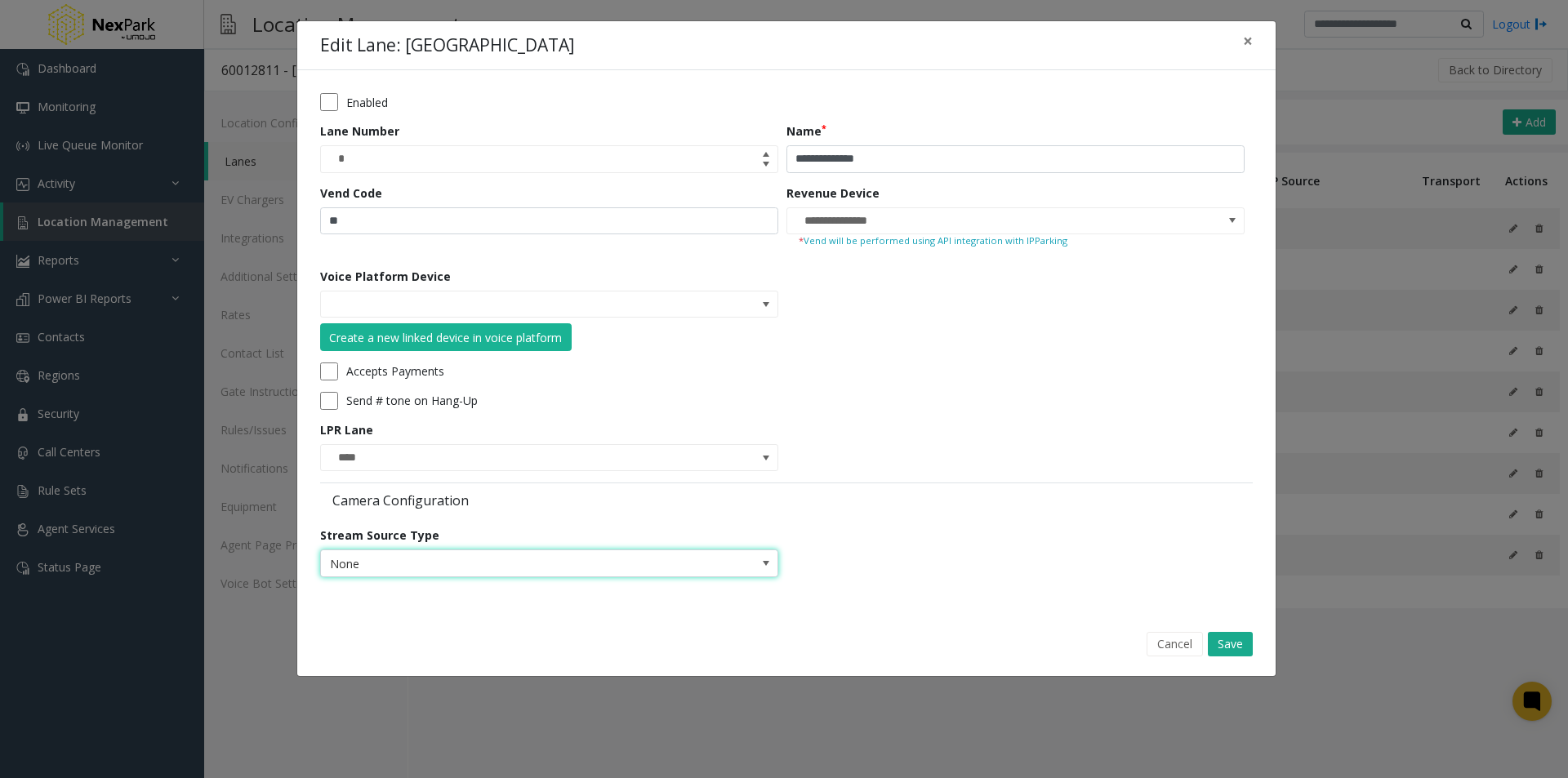
click at [768, 563] on span at bounding box center [766, 563] width 13 height 13
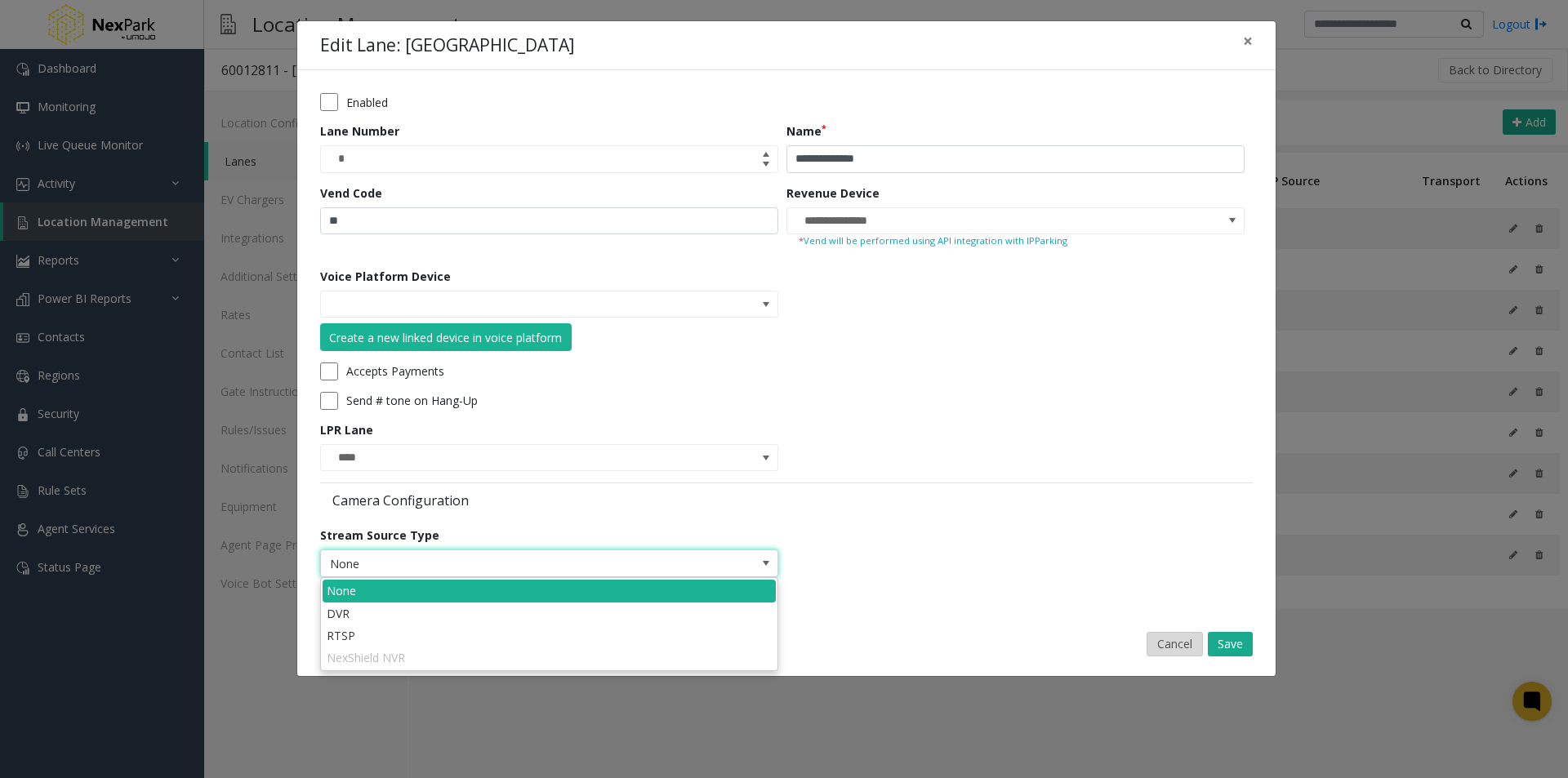
click at [1161, 647] on button "Cancel" at bounding box center [1174, 644] width 56 height 25
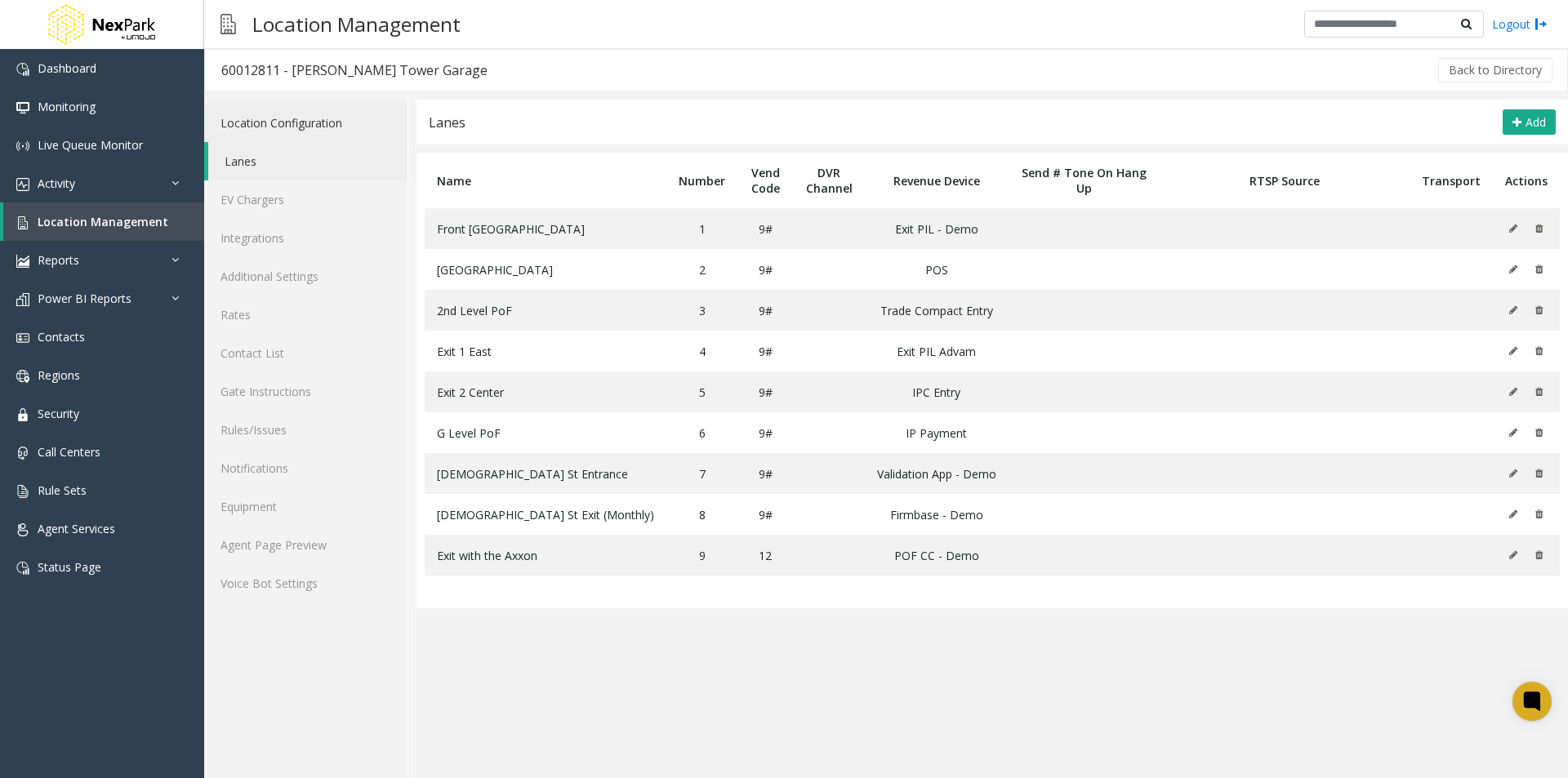
click at [275, 126] on link "Location Configuration" at bounding box center [306, 123] width 203 height 39
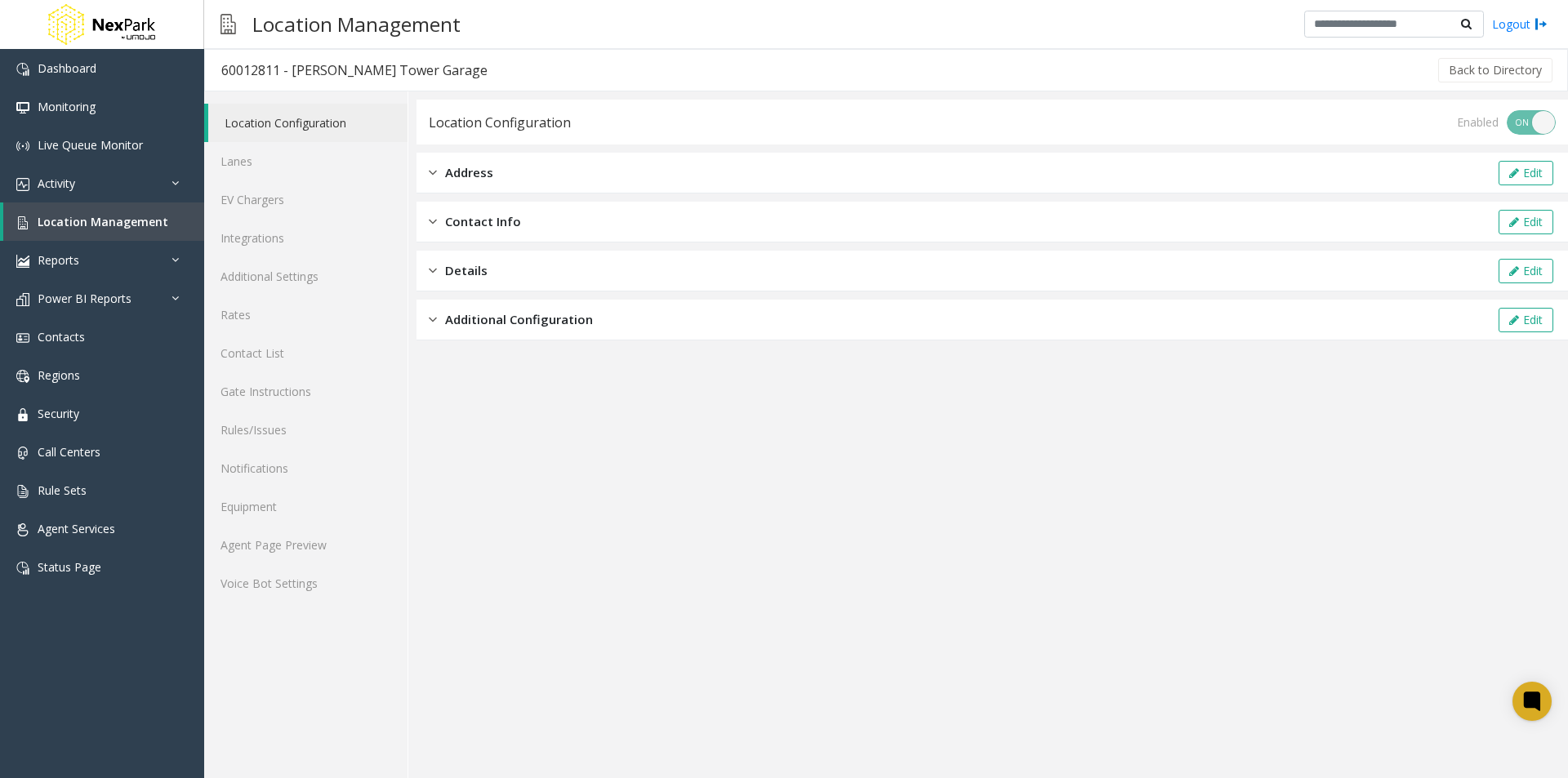
click at [479, 166] on span "Address" at bounding box center [469, 172] width 48 height 18
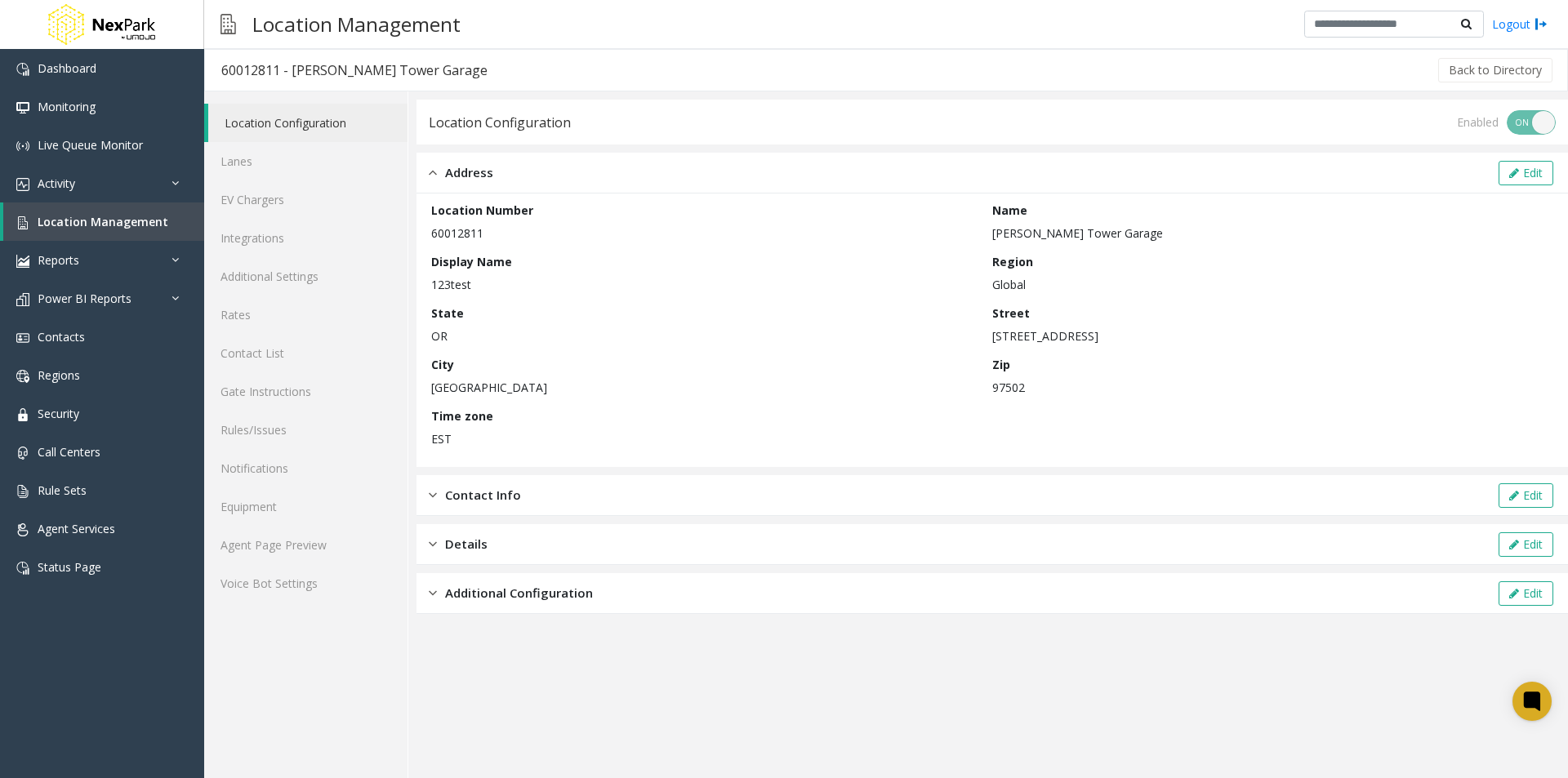
click at [479, 166] on span "Address" at bounding box center [469, 172] width 48 height 18
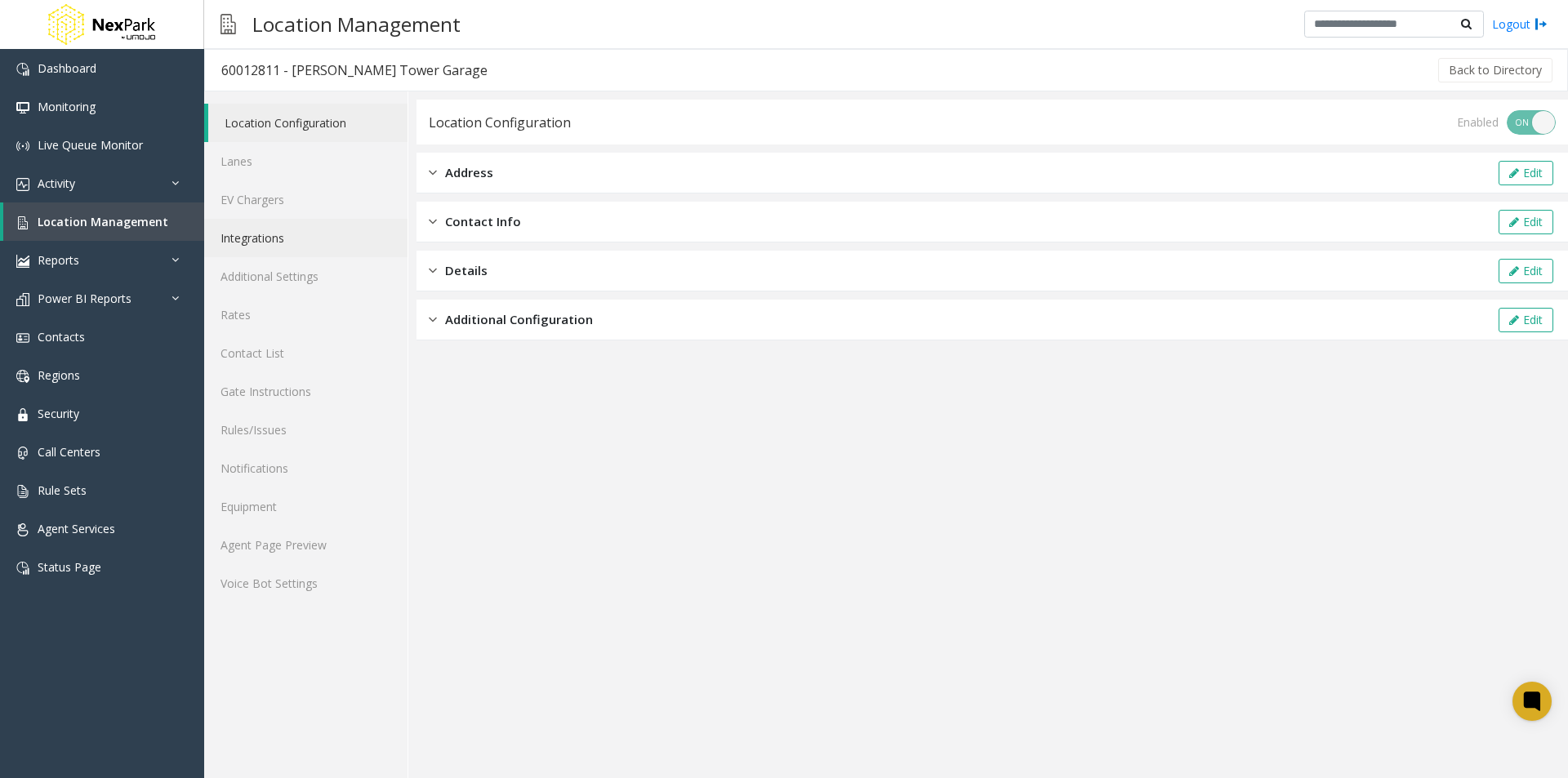
click at [277, 235] on link "Integrations" at bounding box center [306, 238] width 203 height 39
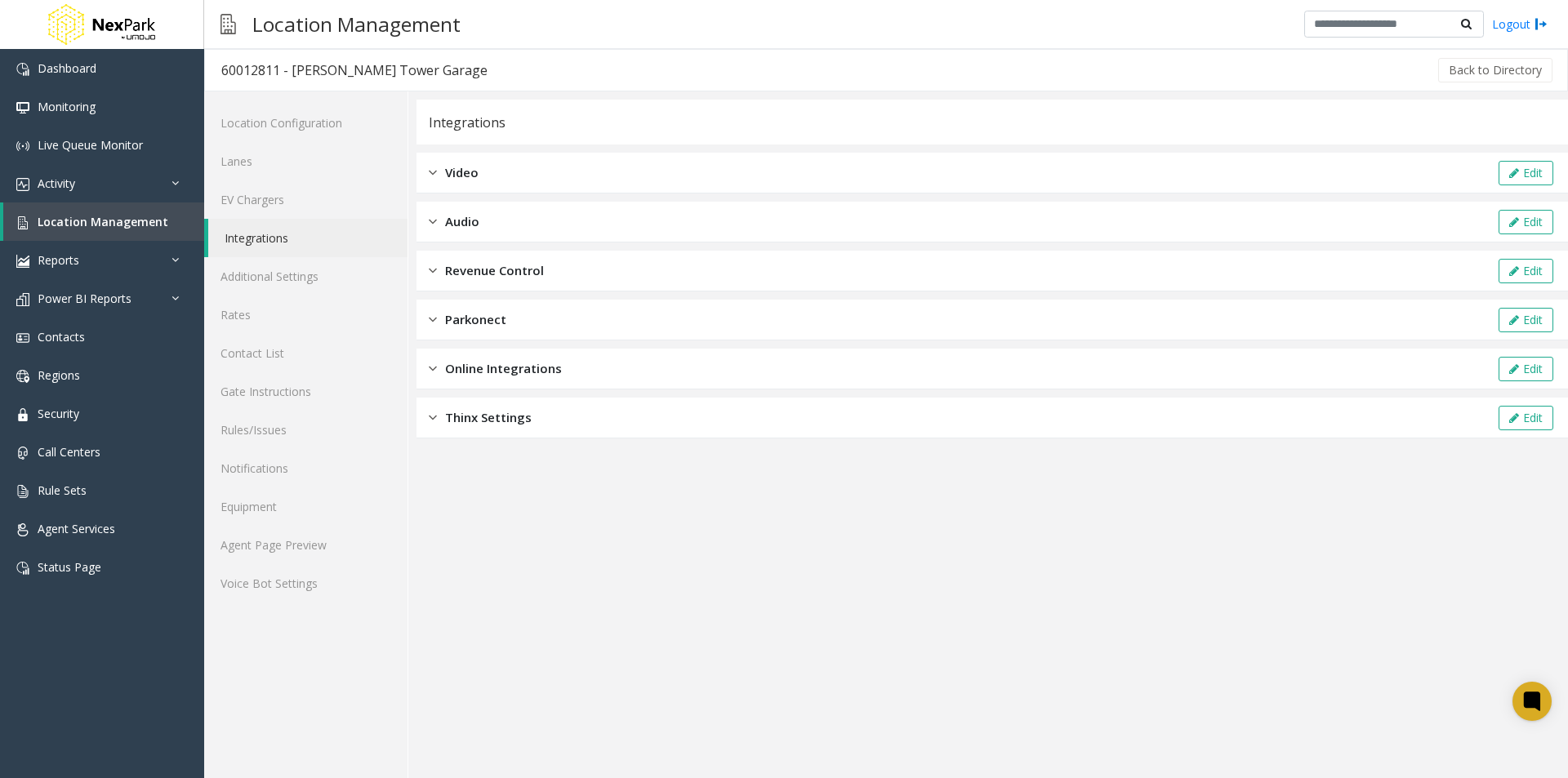
click at [436, 174] on img at bounding box center [432, 172] width 8 height 18
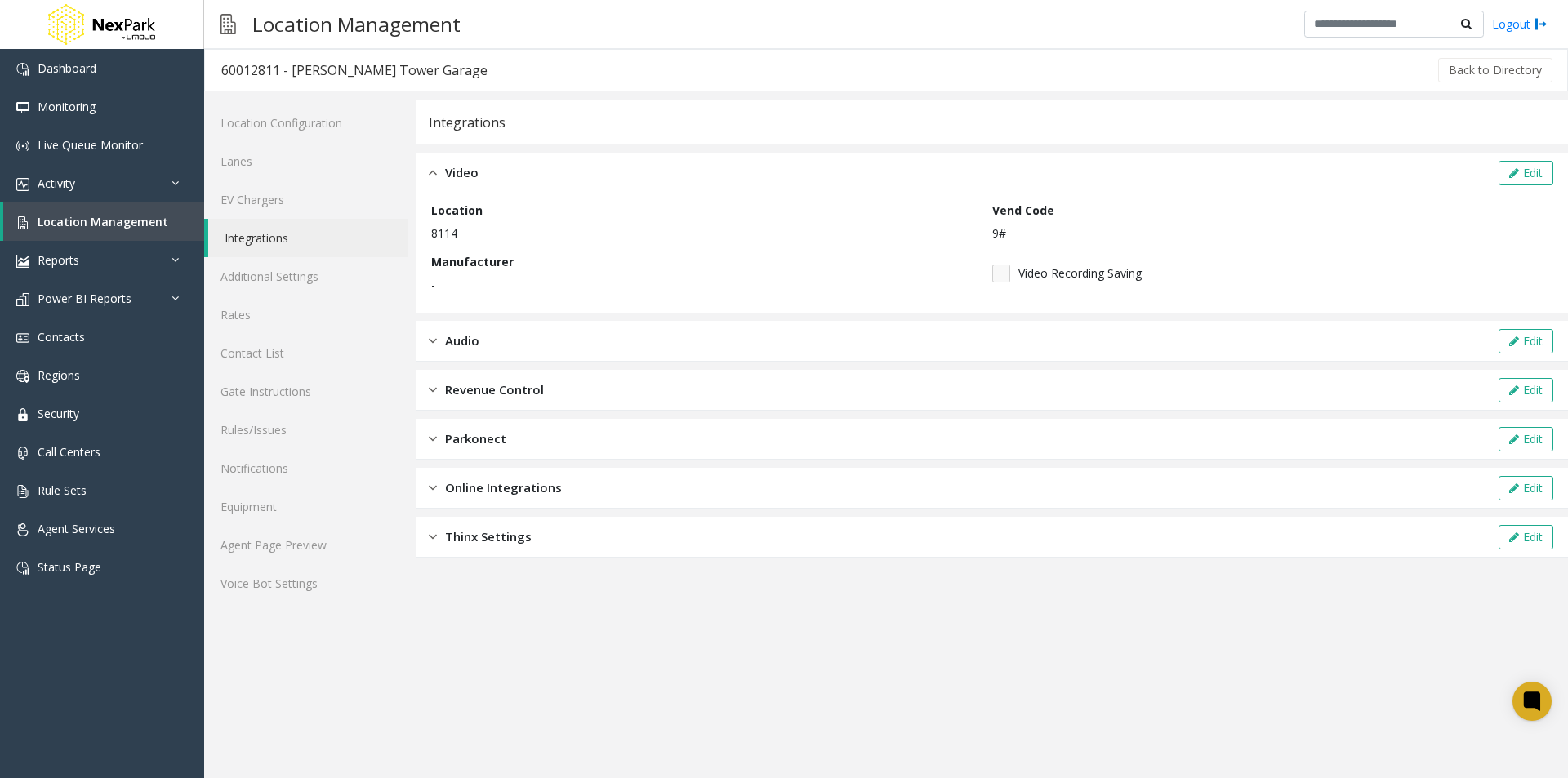
click at [1567, 163] on div "Video Edit" at bounding box center [992, 173] width 1152 height 41
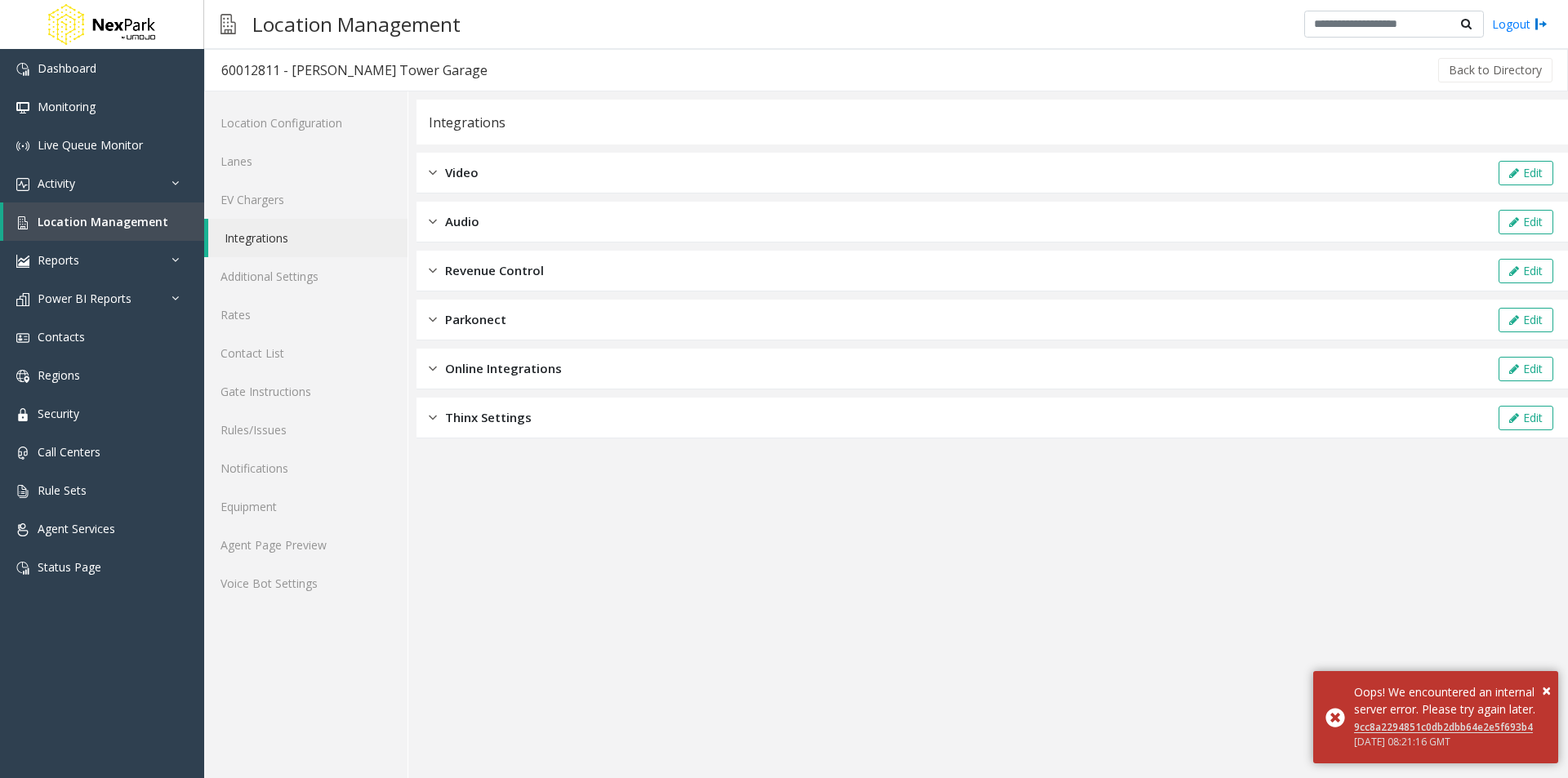
click at [1384, 198] on div "Integrations Video Edit Audio Edit Revenue Control Edit Parkonect Edit Online I…" at bounding box center [992, 269] width 1152 height 339
click at [1403, 170] on div "Video Edit" at bounding box center [992, 173] width 1152 height 41
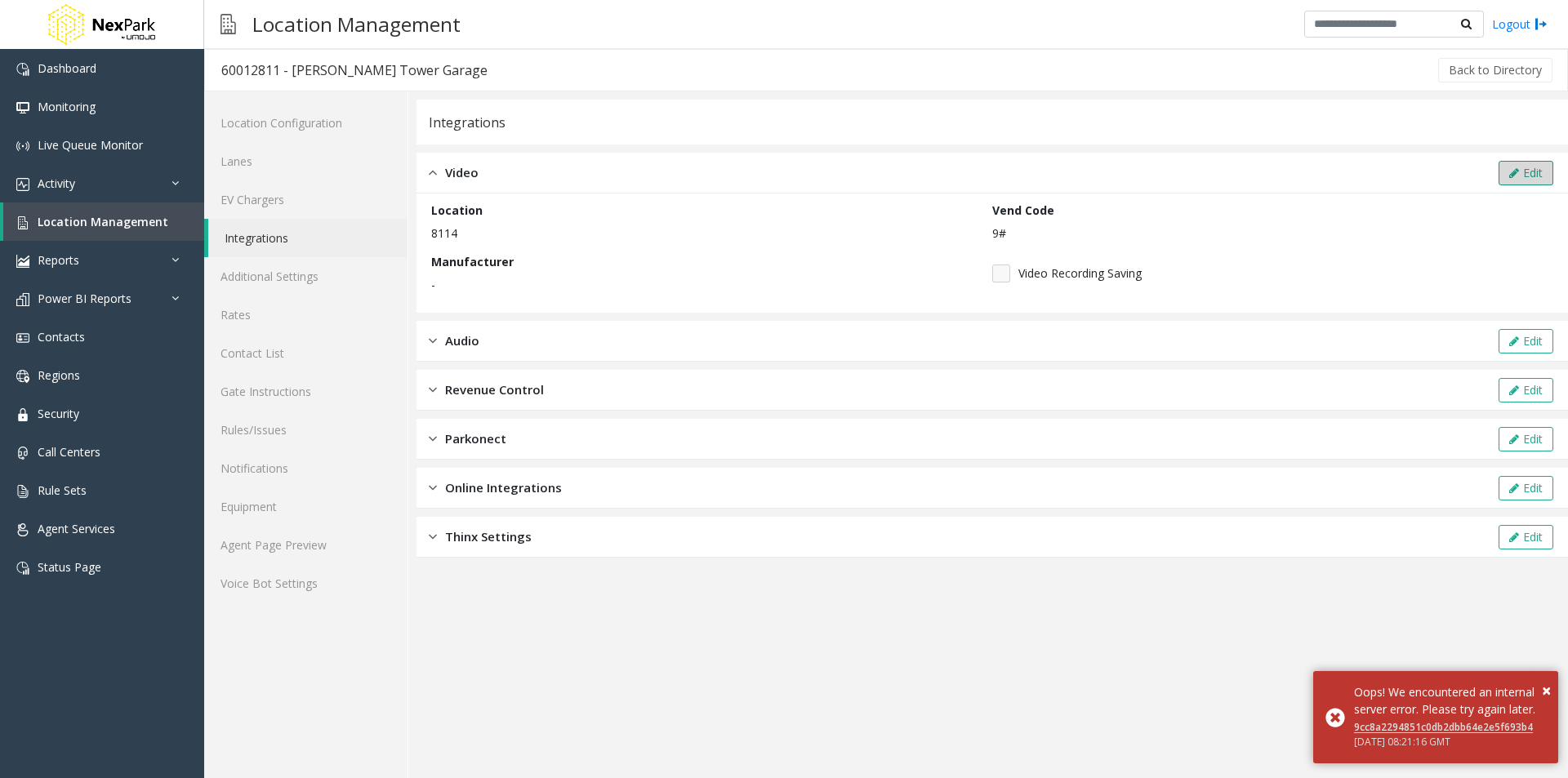
click at [1525, 165] on button "Edit" at bounding box center [1526, 173] width 54 height 25
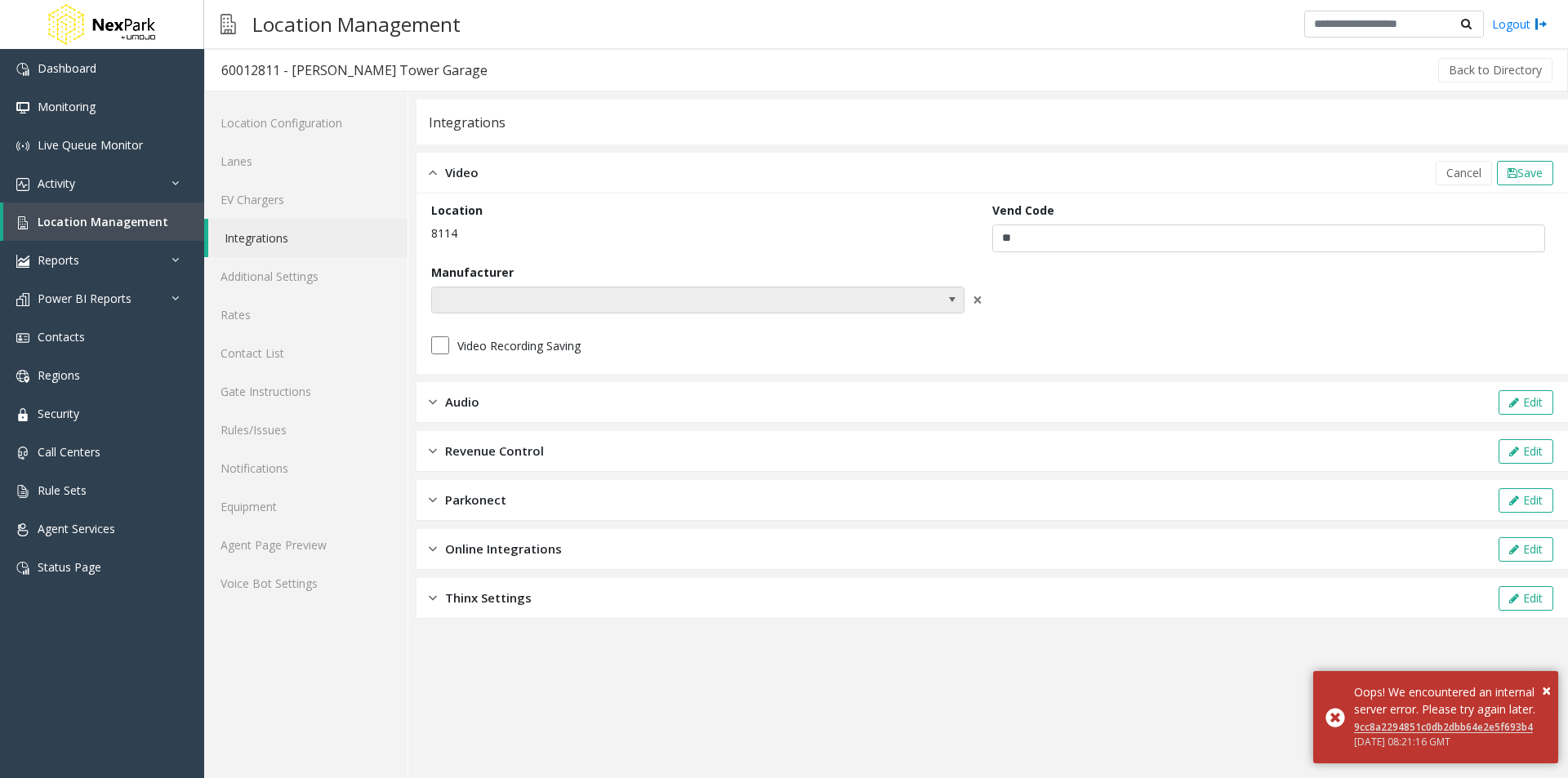
drag, startPoint x: 946, startPoint y: 301, endPoint x: 938, endPoint y: 302, distance: 8.1
click at [945, 301] on span at bounding box center [953, 301] width 23 height 26
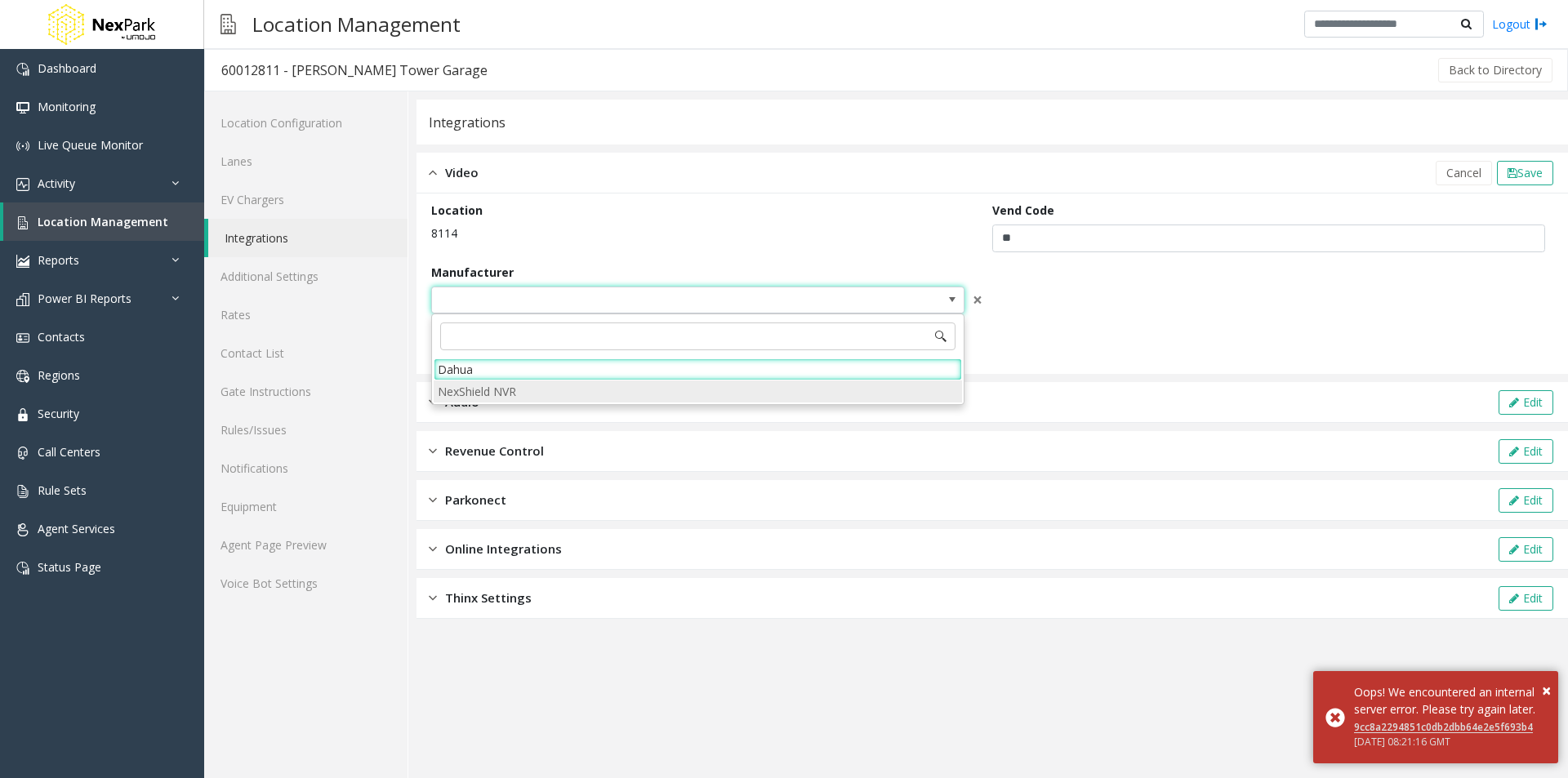
click at [531, 386] on NVR "NexShield NVR" at bounding box center [698, 391] width 529 height 22
